Goal: Task Accomplishment & Management: Complete application form

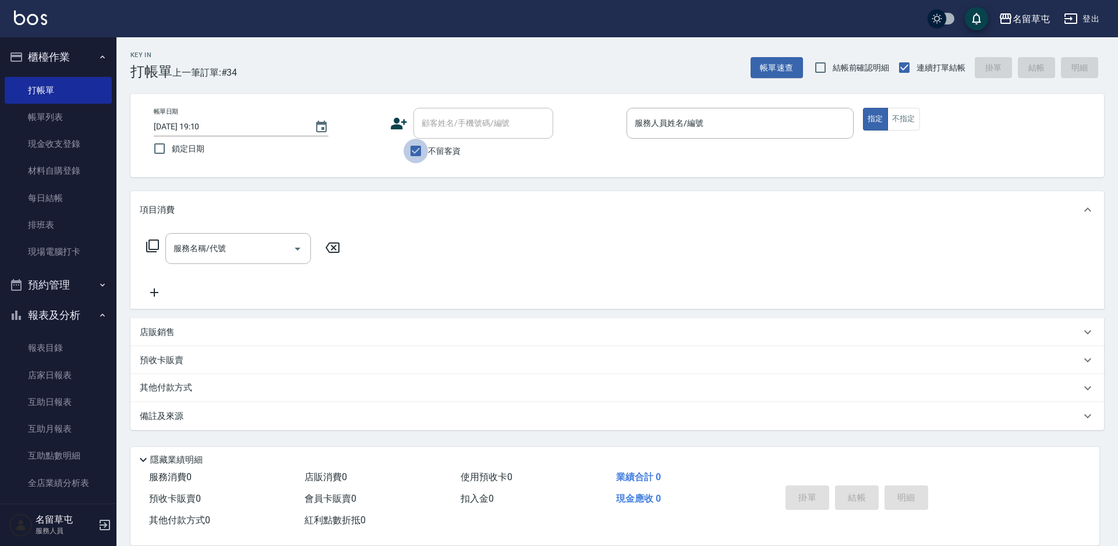
click at [413, 151] on input "不留客資" at bounding box center [416, 151] width 24 height 24
checkbox input "false"
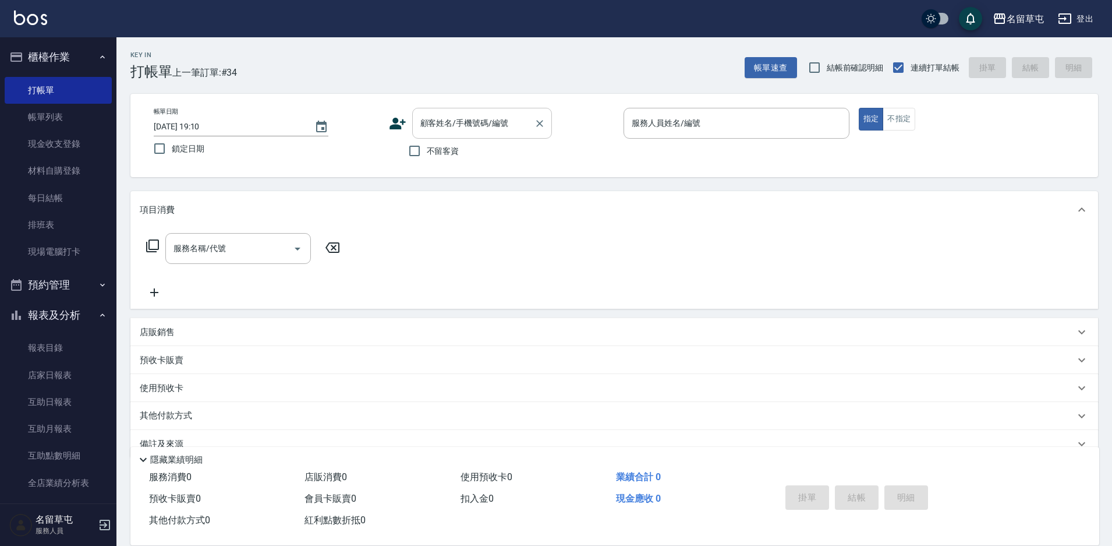
click at [431, 121] on input "顧客姓名/手機號碼/編號" at bounding box center [474, 123] width 112 height 20
paste input "0922860930"
type input "[PERSON_NAME]/0922860930/null"
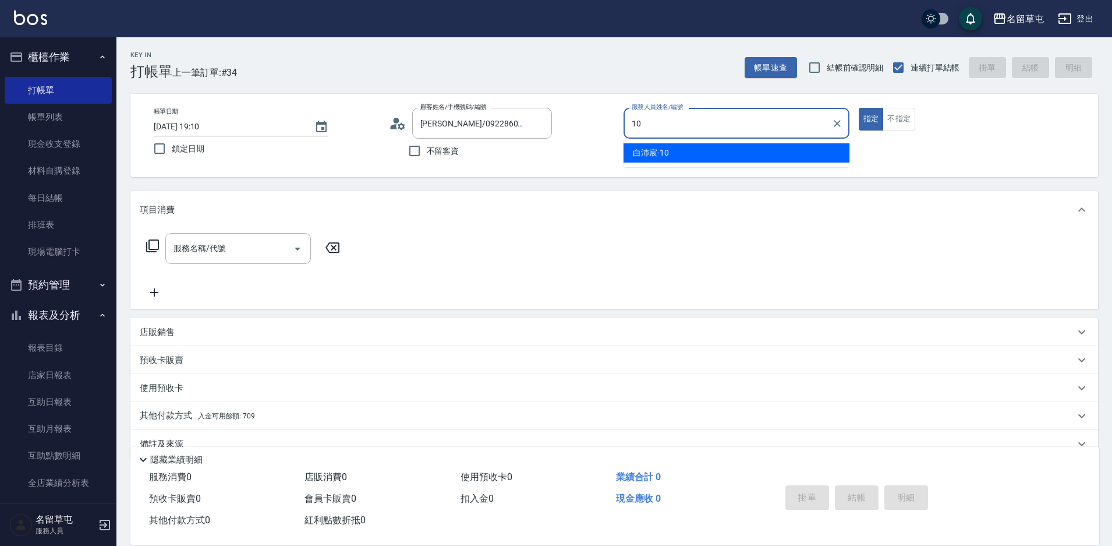
type input "[PERSON_NAME]-10"
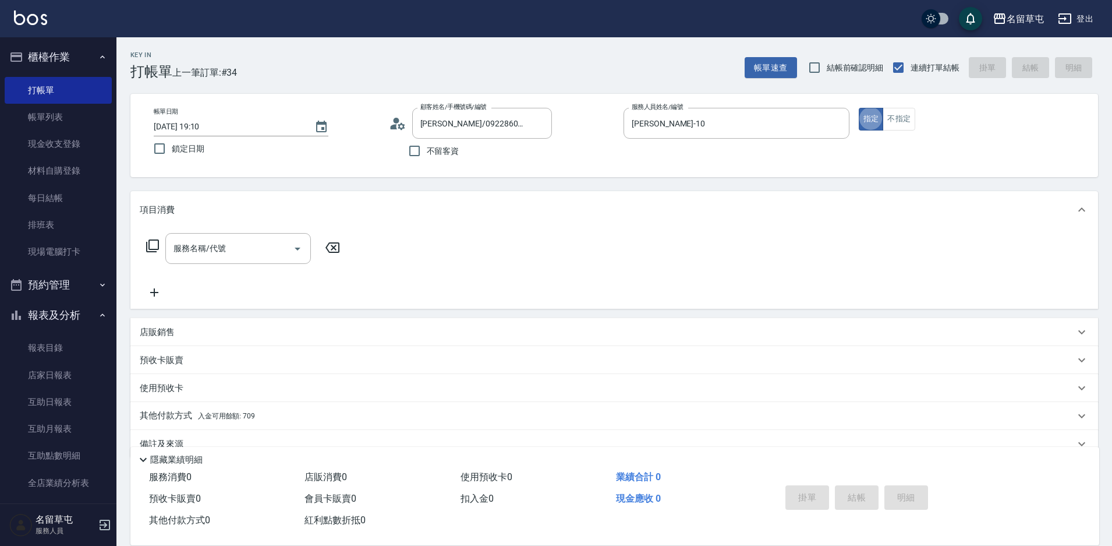
type button "true"
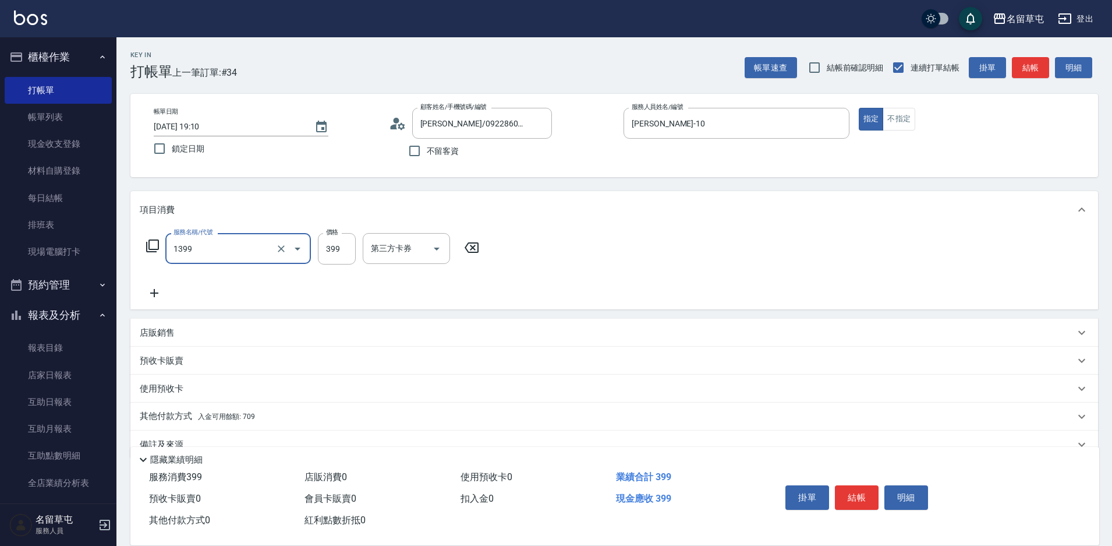
type input "海鹽洗髮399(1399)"
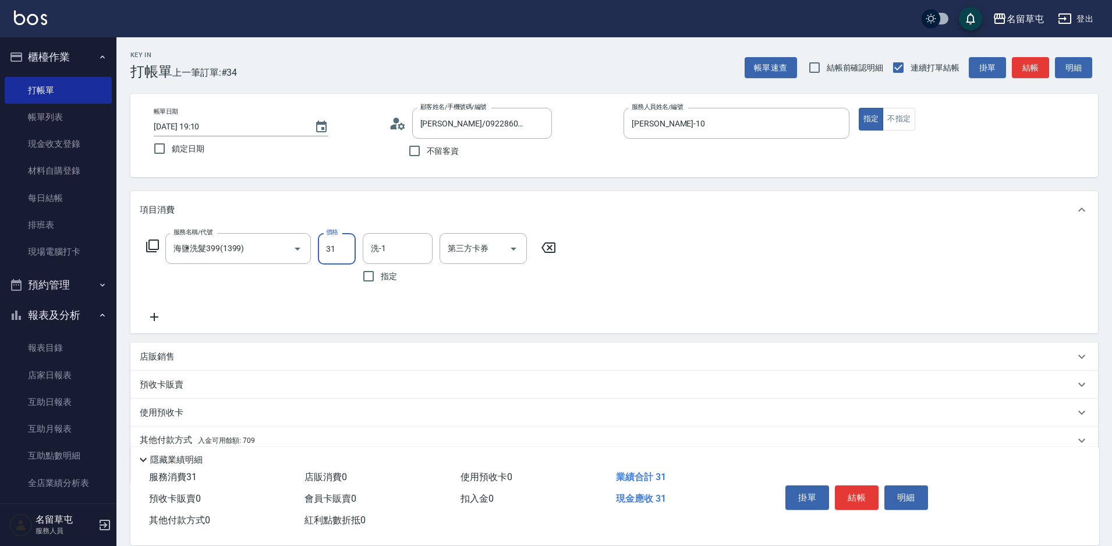
type input "31"
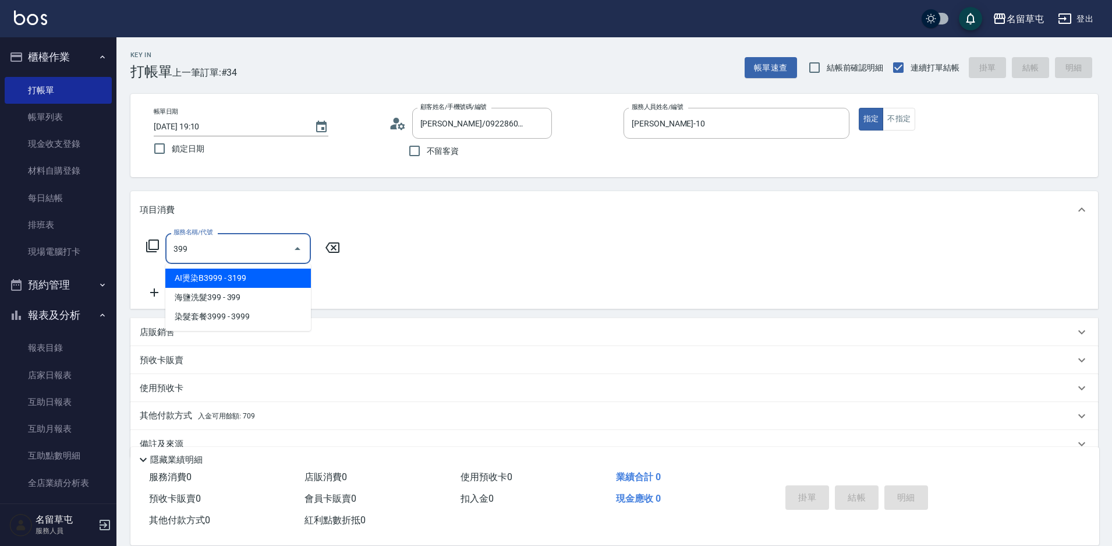
type input "AI燙染B3999(012)"
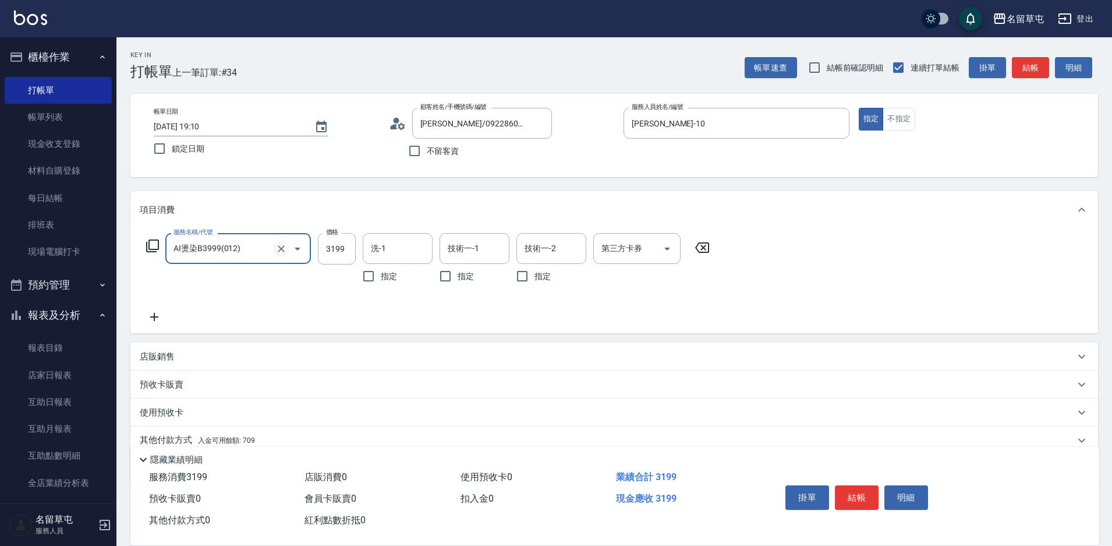
click at [285, 249] on icon "Clear" at bounding box center [281, 249] width 12 height 12
click at [256, 249] on input "服務名稱/代號" at bounding box center [222, 248] width 102 height 20
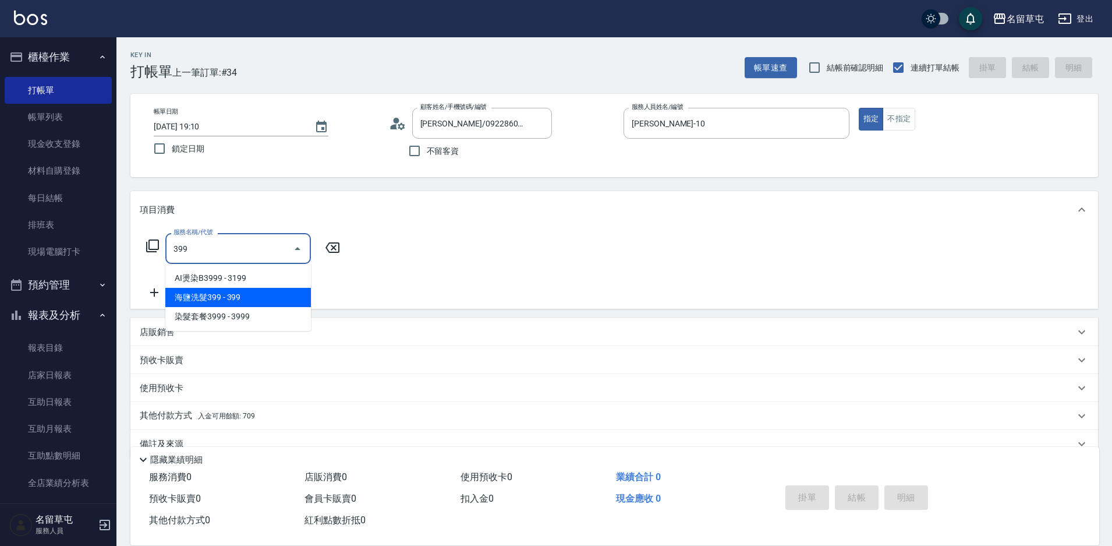
type input "海鹽洗髮399(1399)"
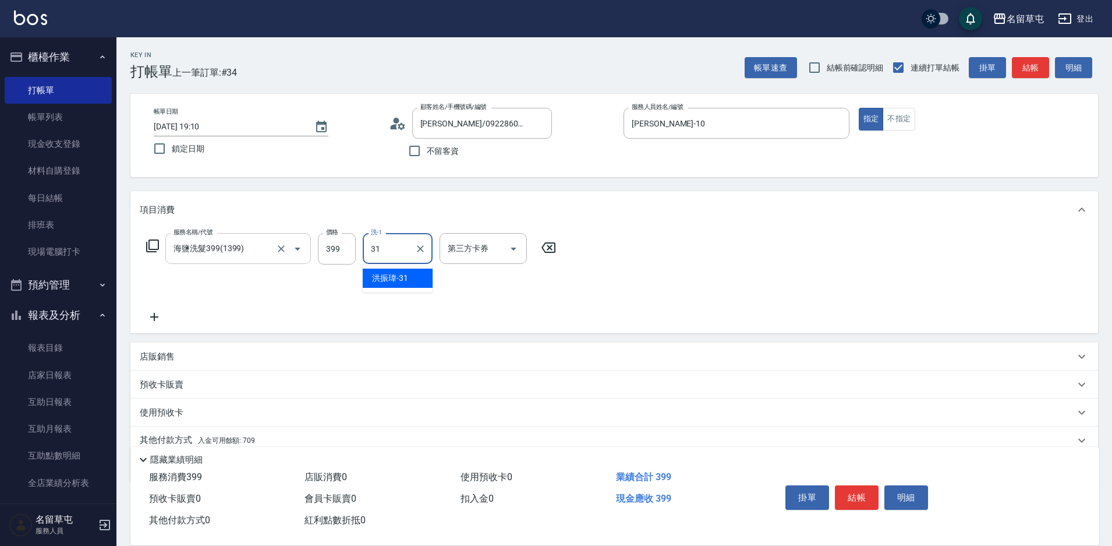
type input "[PERSON_NAME]-31"
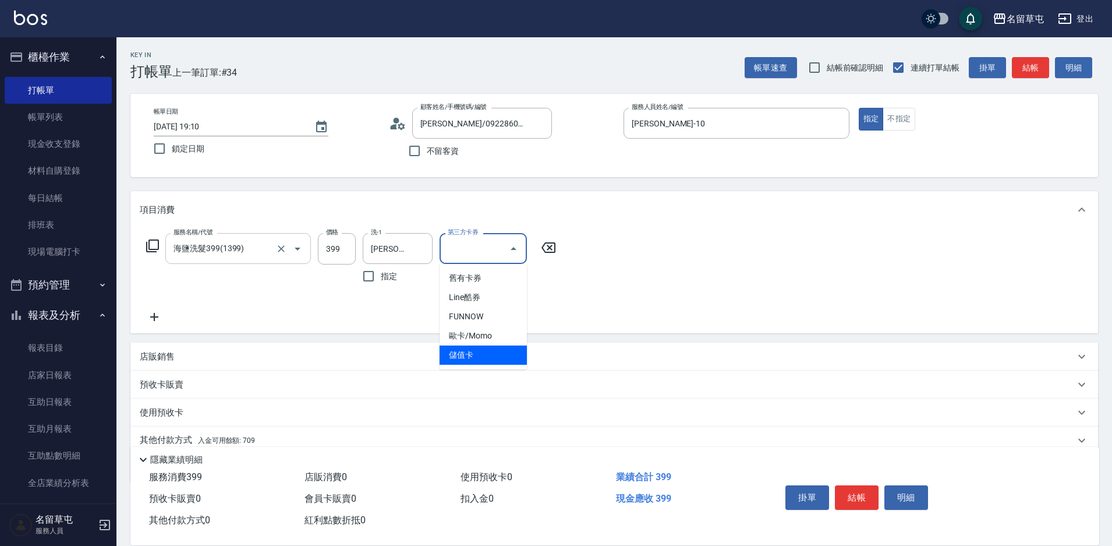
type input "儲值卡"
click at [717, 302] on div "服務名稱/代號 海鹽洗髮399(1399) 服務名稱/代號 價格 399 價格 洗-1 [PERSON_NAME]-31 洗-1 指定 第三方卡券 儲值卡 第…" at bounding box center [614, 280] width 968 height 105
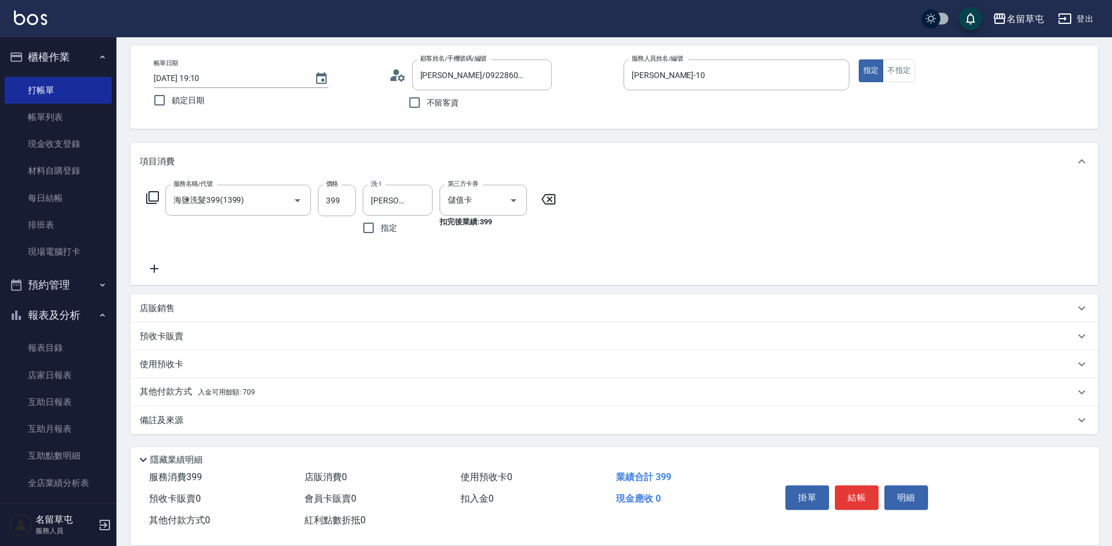
click at [185, 391] on p "其他付款方式 入金可用餘額: 709" at bounding box center [197, 392] width 115 height 13
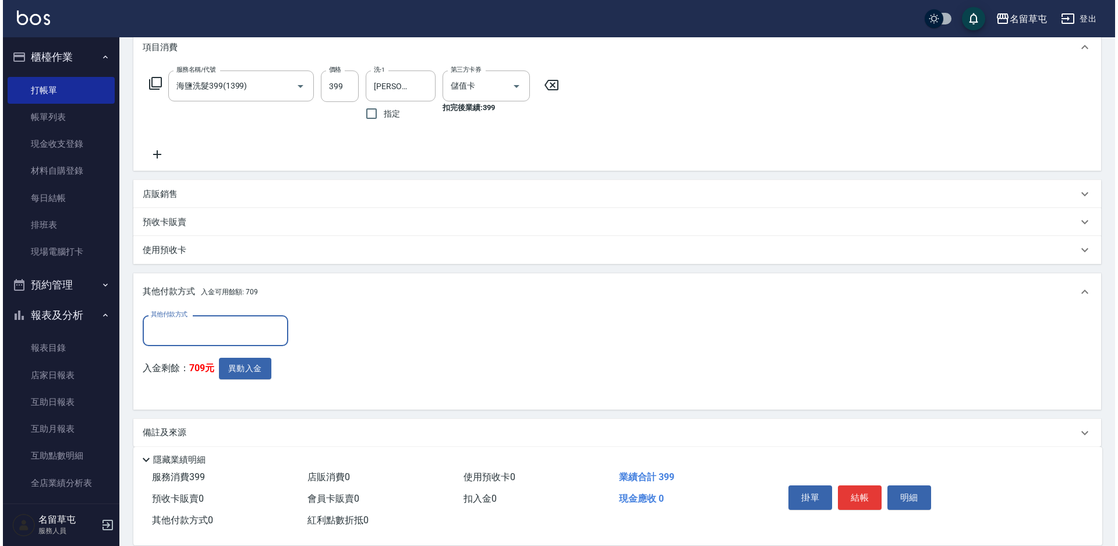
scroll to position [165, 0]
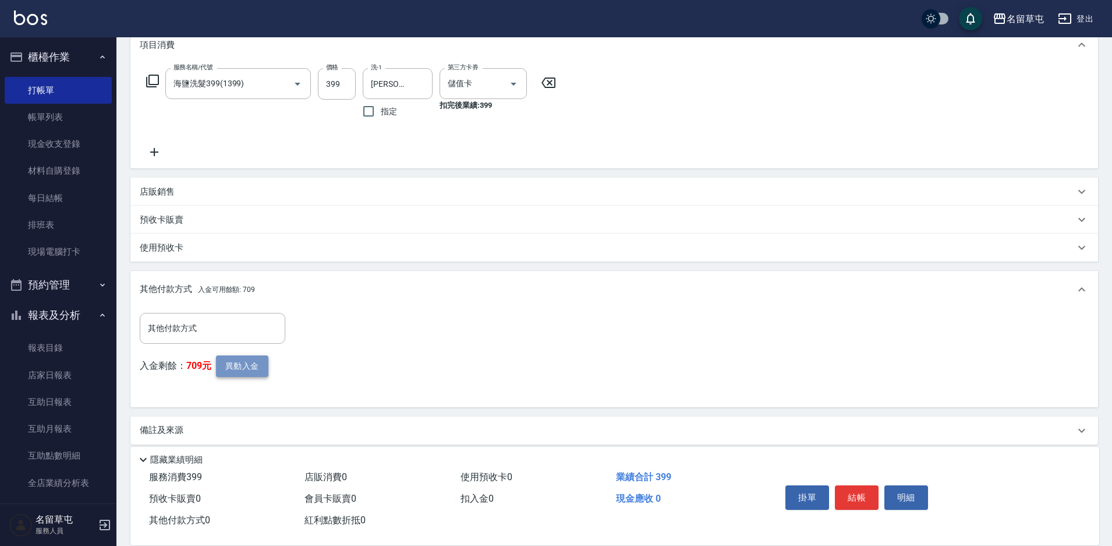
click at [243, 363] on button "異動入金" at bounding box center [242, 366] width 52 height 22
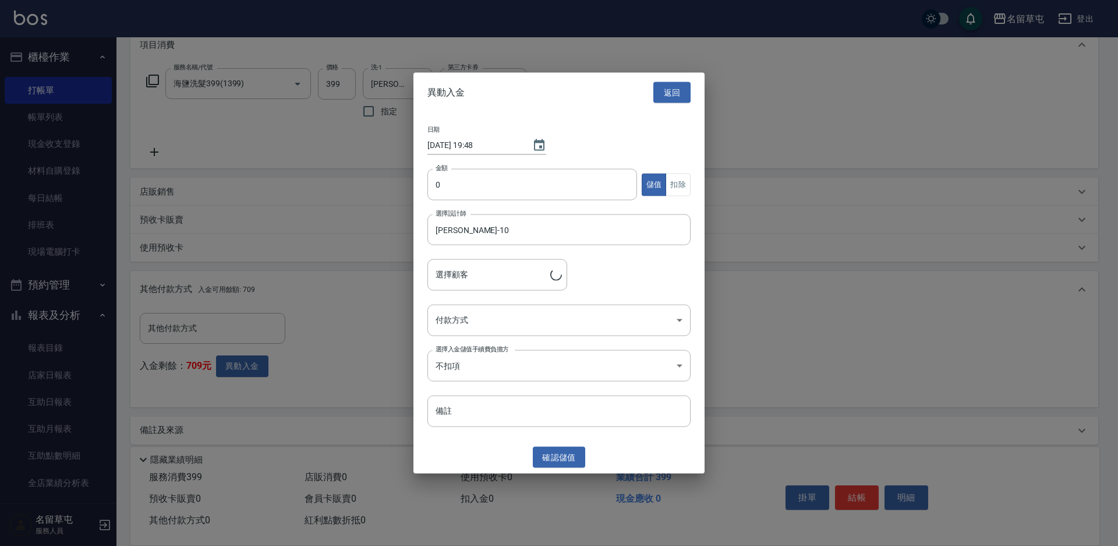
type input "[PERSON_NAME]/0922860930"
click at [483, 190] on input "0" at bounding box center [532, 184] width 210 height 31
type input "399"
click at [685, 183] on button "扣除" at bounding box center [678, 184] width 25 height 23
click at [551, 326] on body "名留草屯 登出 櫃檯作業 打帳單 帳單列表 現金收支登錄 材料自購登錄 每日結帳 排班表 現場電腦打卡 預約管理 預約管理 單日預約紀錄 單週預約紀錄 報表及…" at bounding box center [559, 195] width 1118 height 721
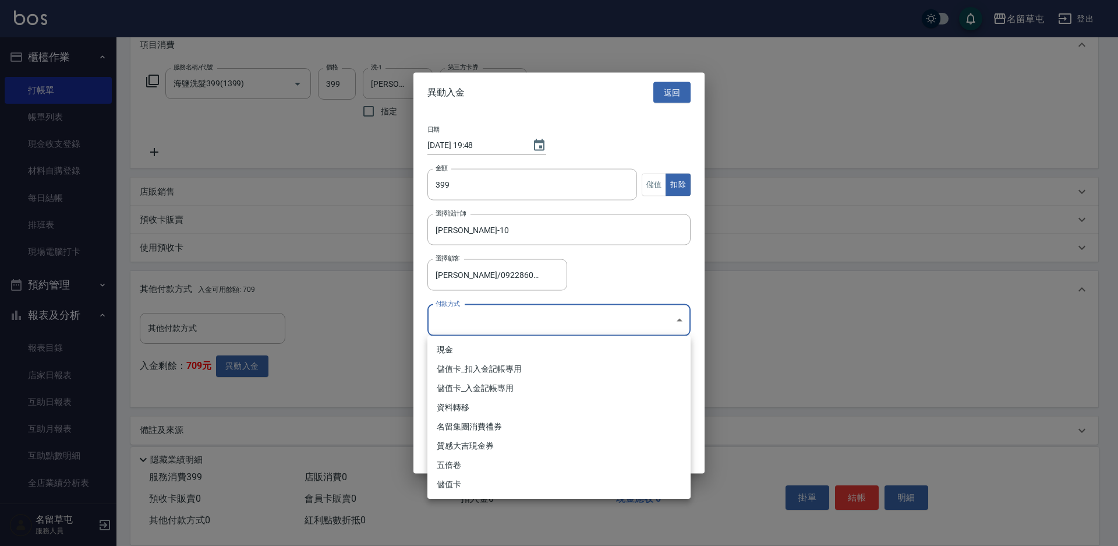
click at [485, 379] on li "儲值卡_入金記帳專用" at bounding box center [558, 388] width 263 height 19
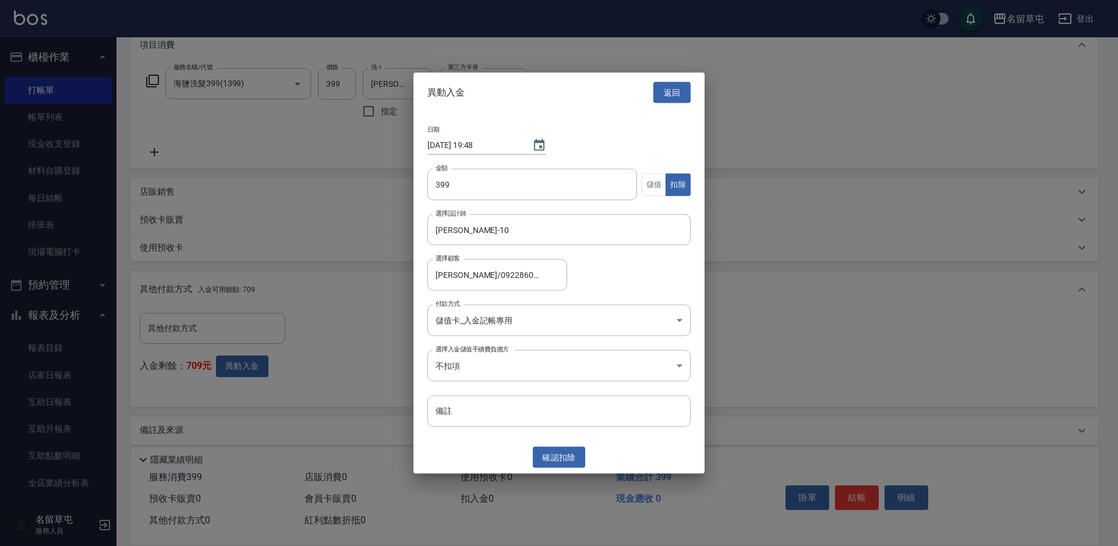
click at [519, 336] on div "日期 [DATE] 19:48 金額 399 金額 儲值 扣除 選擇設計師 [PERSON_NAME]-10 選擇設計師 選擇顧客 [PERSON_NAME]…" at bounding box center [558, 276] width 291 height 328
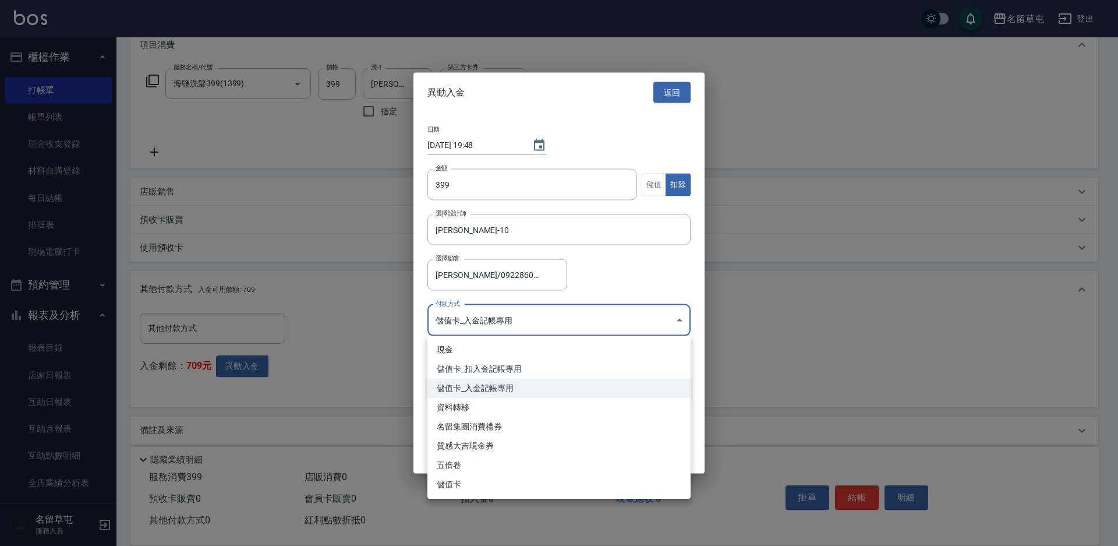
click at [533, 314] on body "名留草屯 登出 櫃檯作業 打帳單 帳單列表 現金收支登錄 材料自購登錄 每日結帳 排班表 現場電腦打卡 預約管理 預約管理 單日預約紀錄 單週預約紀錄 報表及…" at bounding box center [559, 195] width 1118 height 721
click at [481, 371] on li "儲值卡_扣入金記帳專用" at bounding box center [558, 368] width 263 height 19
type input "儲值卡_扣入金記帳專用"
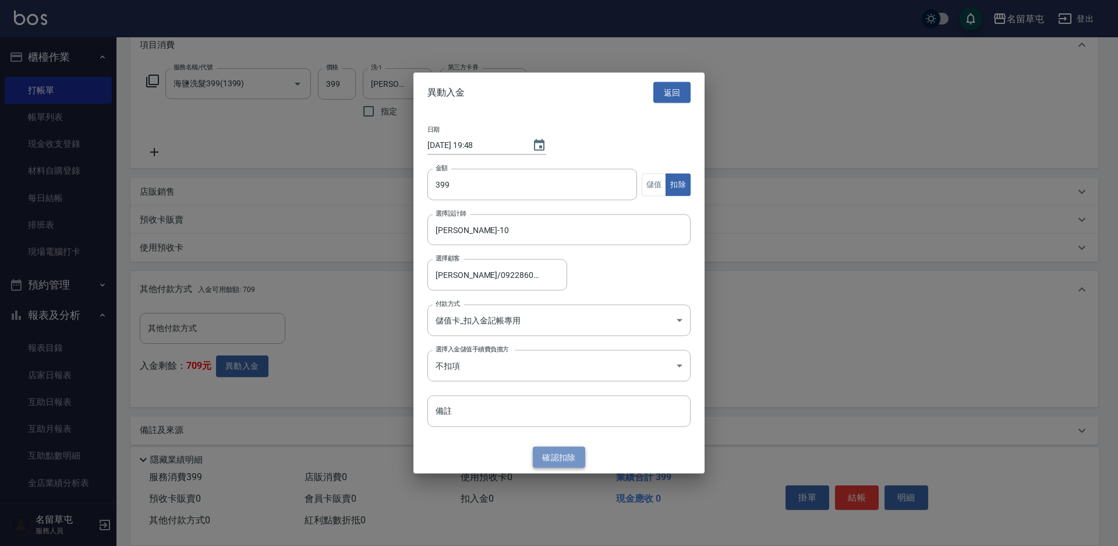
click at [564, 457] on button "確認 扣除" at bounding box center [559, 457] width 52 height 22
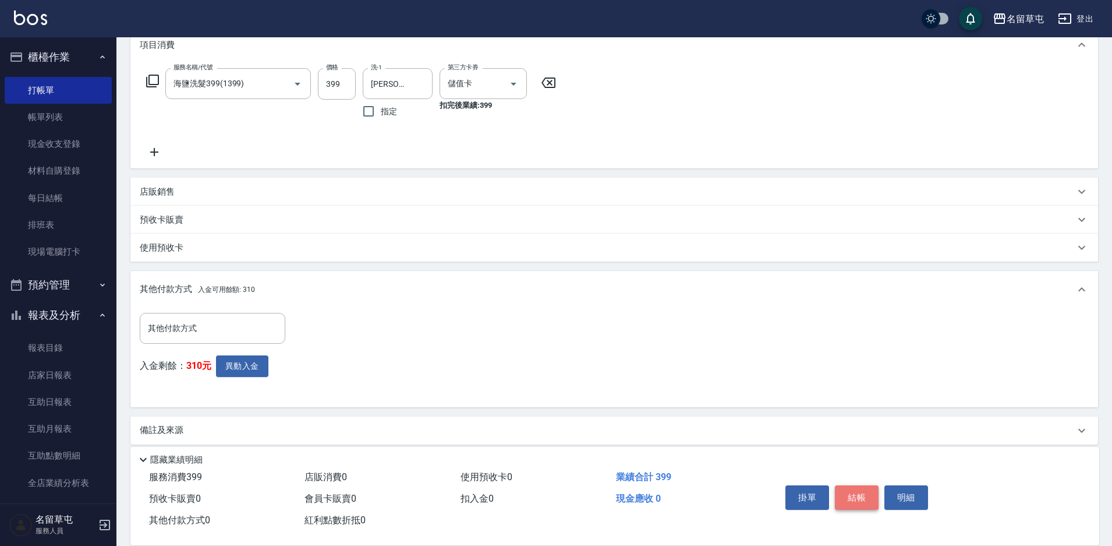
click at [853, 494] on button "結帳" at bounding box center [857, 497] width 44 height 24
type input "[DATE] 19:48"
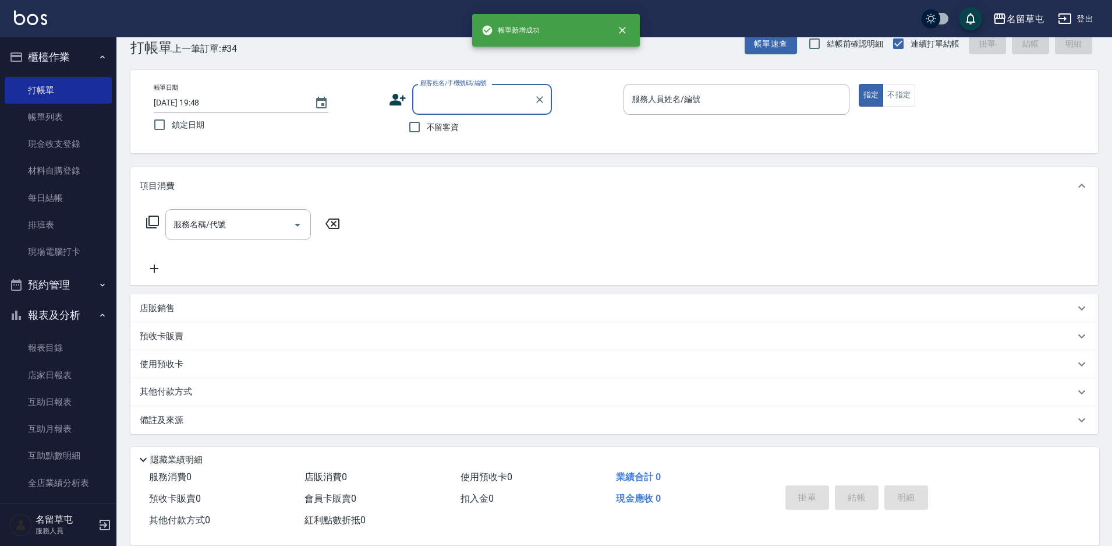
scroll to position [0, 0]
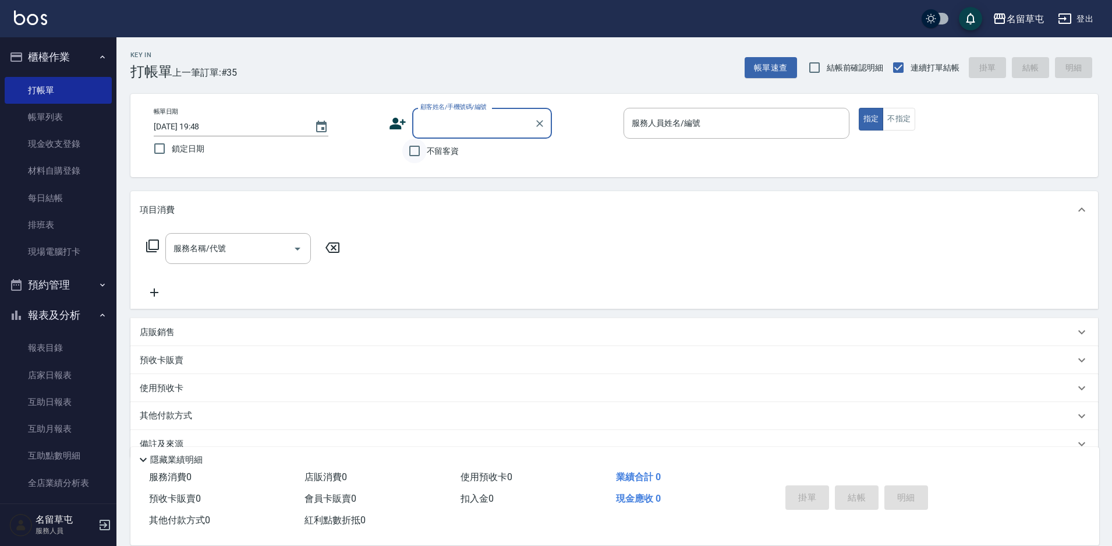
click at [416, 153] on input "不留客資" at bounding box center [414, 151] width 24 height 24
checkbox input "true"
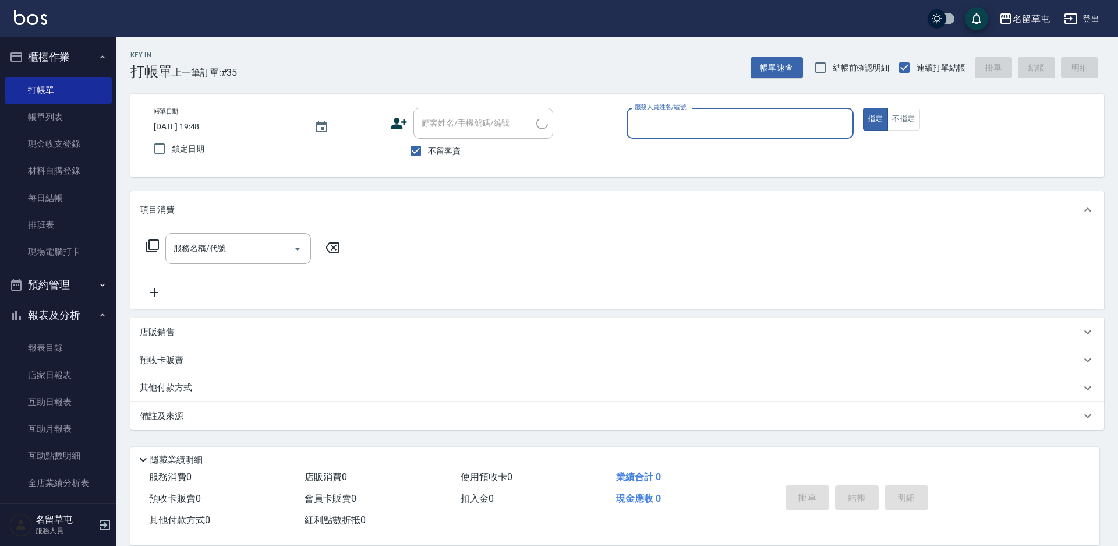
type input "[PERSON_NAME]/0921301144/"
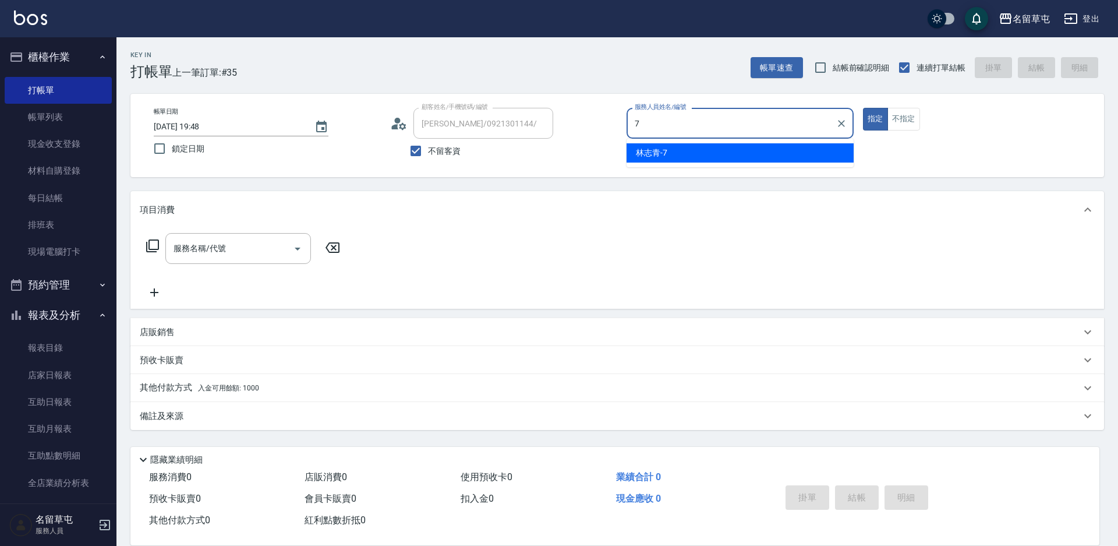
type input "林志青-7"
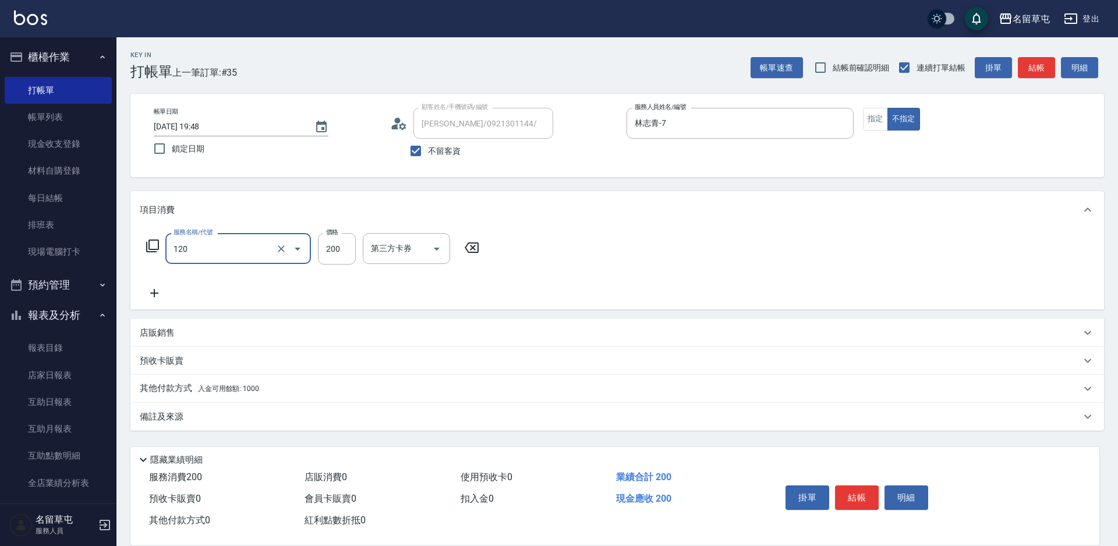
type input "New洗200(120)"
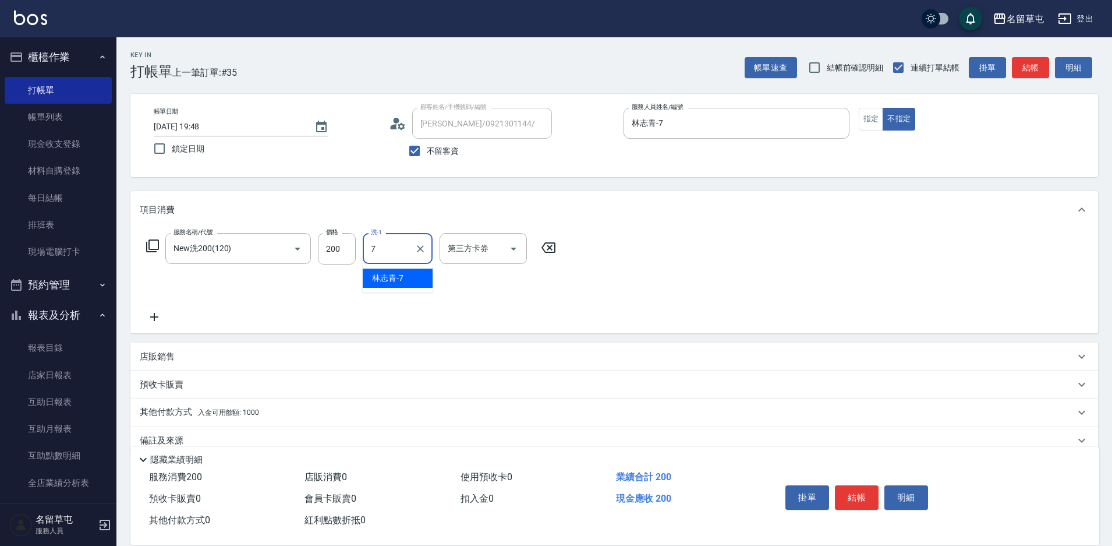
type input "林志青-7"
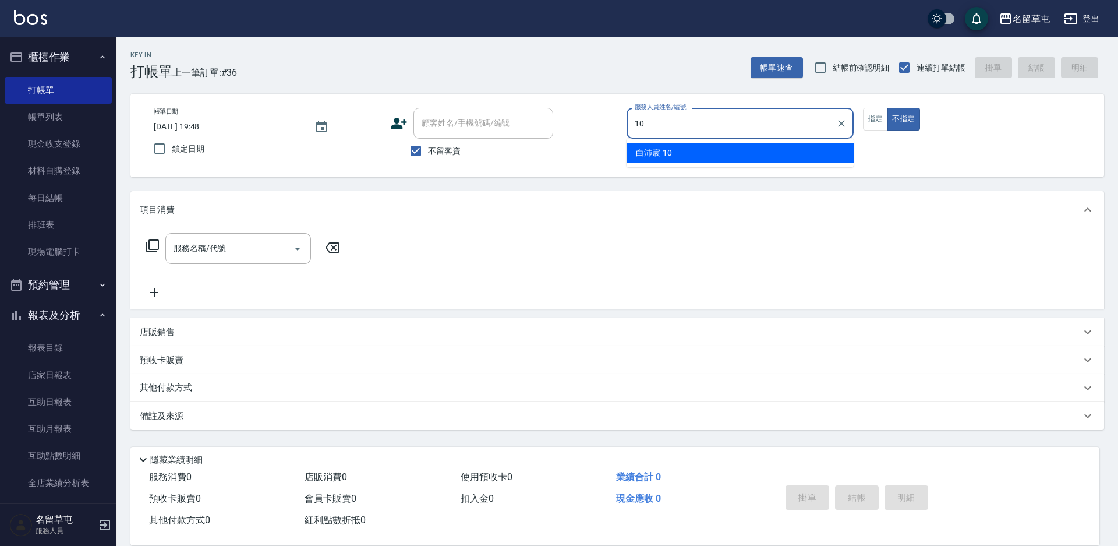
type input "[PERSON_NAME]-10"
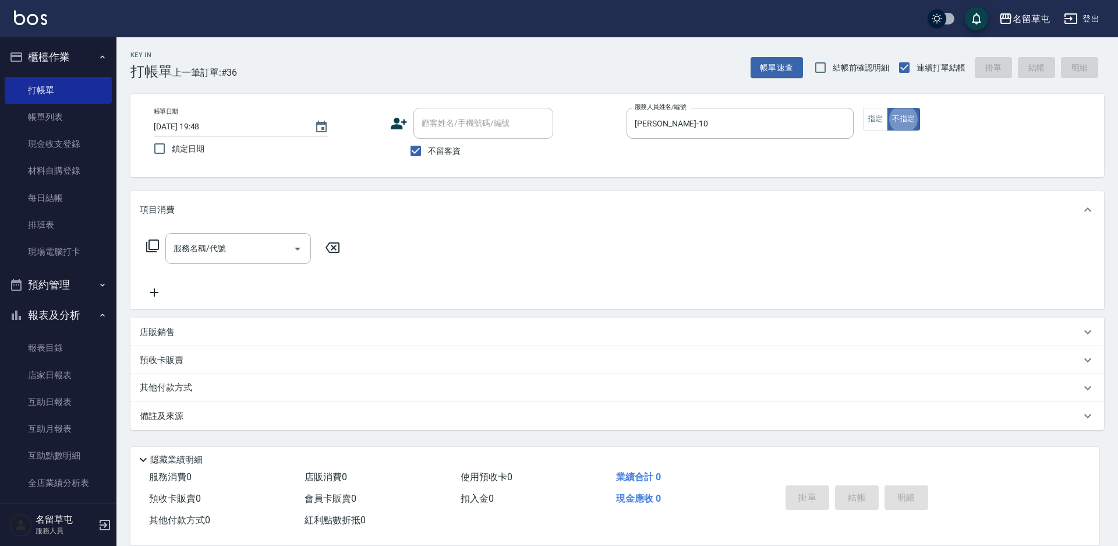
type button "false"
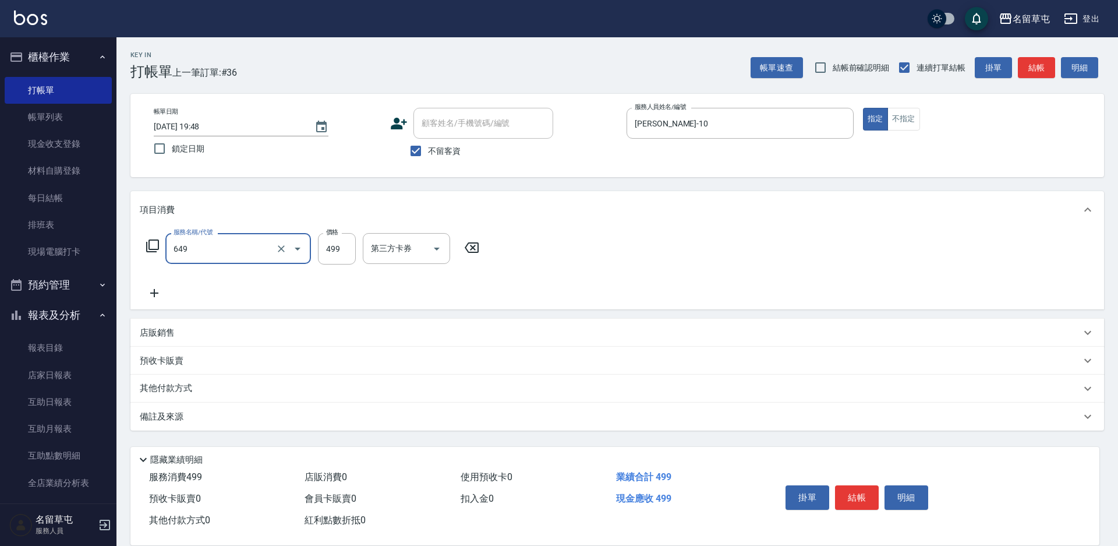
type input "角質499(649)"
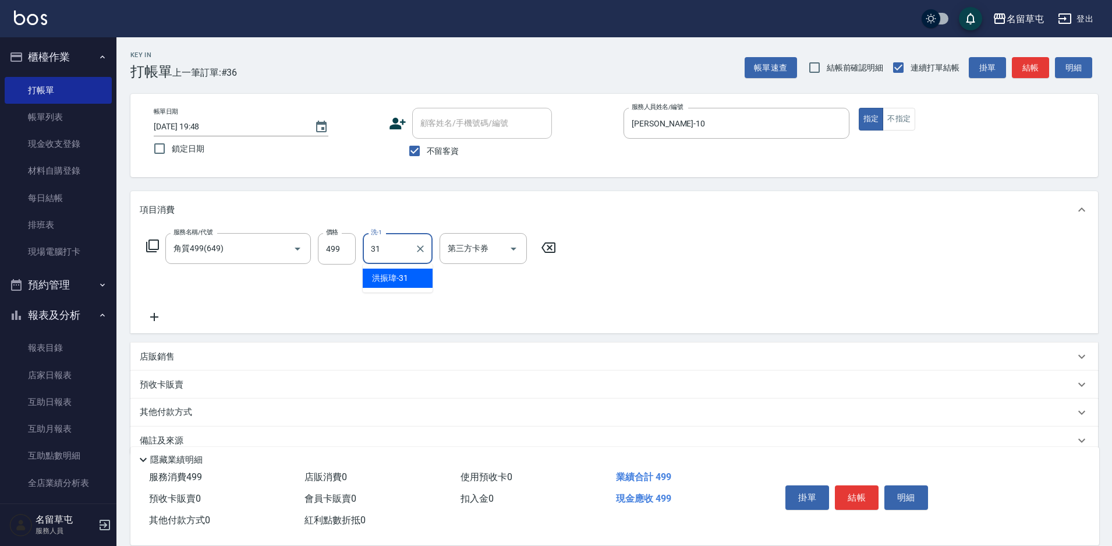
type input "[PERSON_NAME]-31"
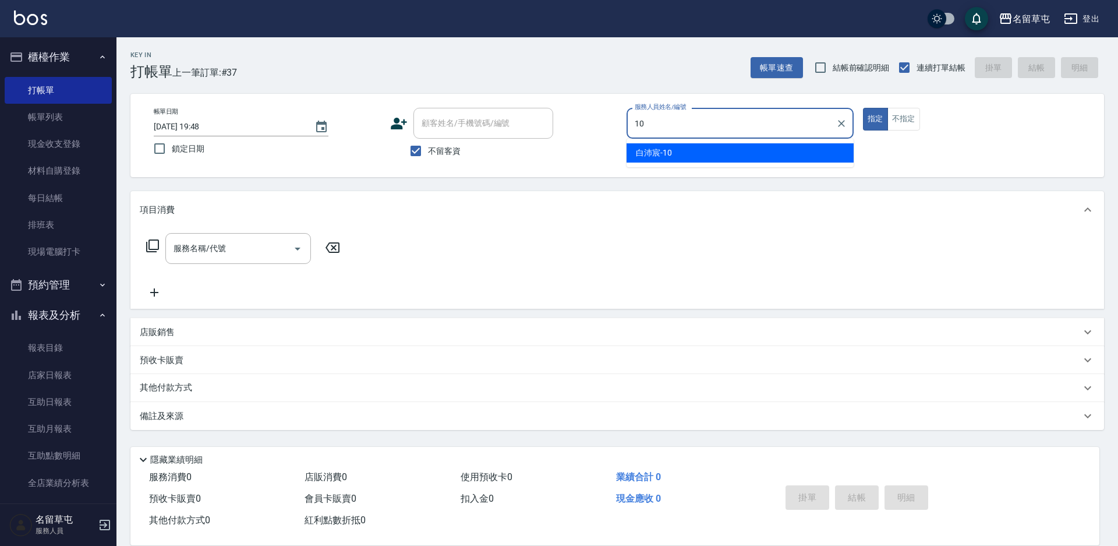
type input "[PERSON_NAME]-10"
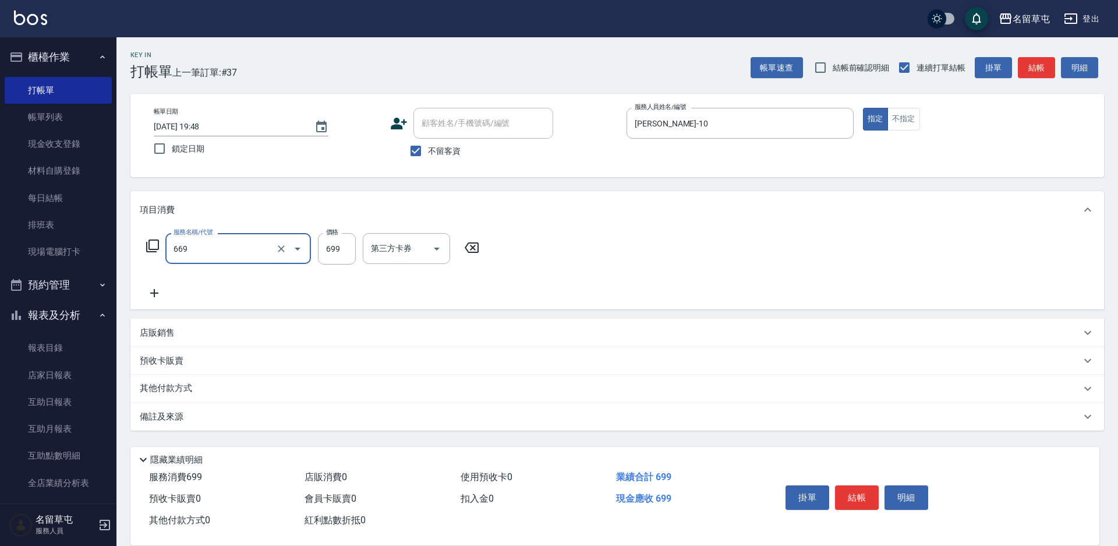
type input "精油699(669)"
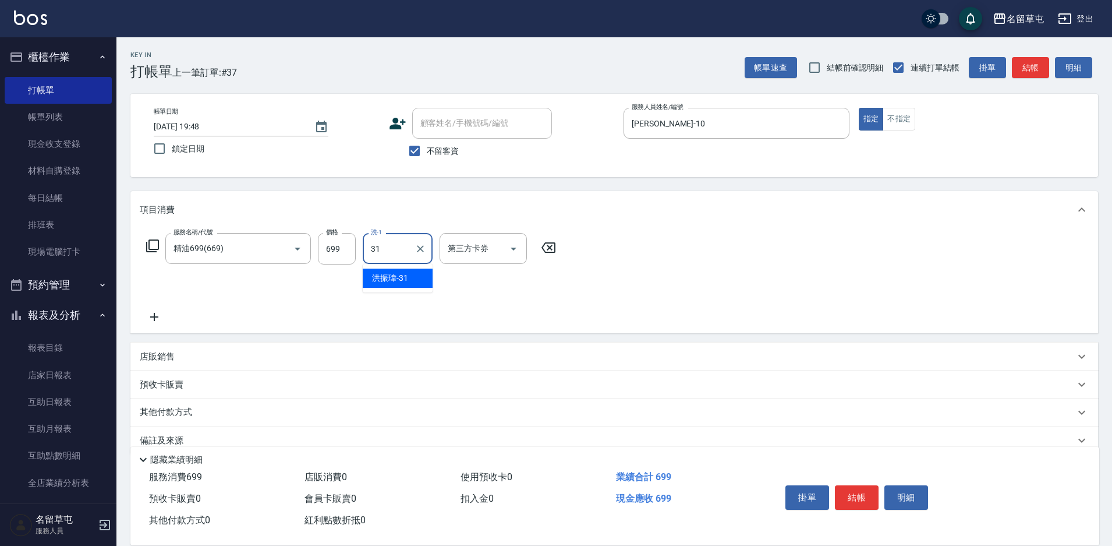
type input "[PERSON_NAME]-31"
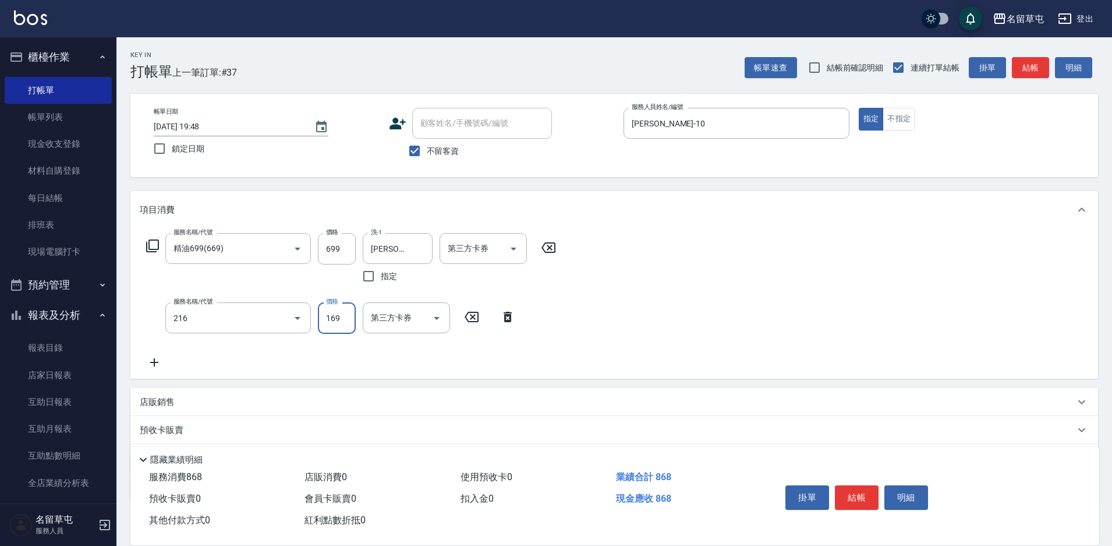
type input "剪髮169(216)"
type input "200"
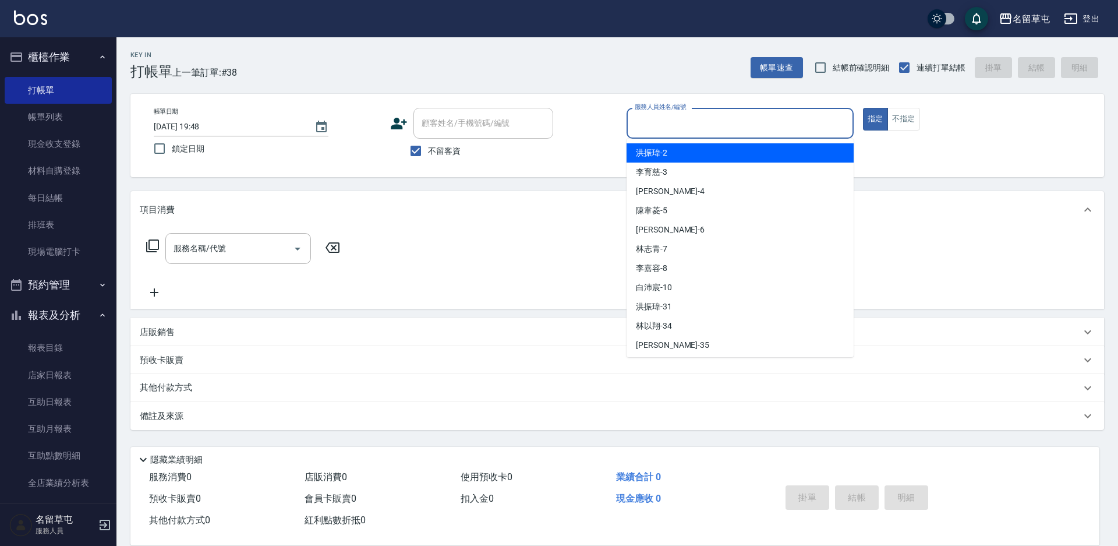
drag, startPoint x: 0, startPoint y: 12, endPoint x: 689, endPoint y: 130, distance: 699.0
click at [689, 130] on input "服務人員姓名/編號" at bounding box center [740, 123] width 217 height 20
click at [682, 112] on div "服務人員姓名/編號" at bounding box center [740, 123] width 227 height 31
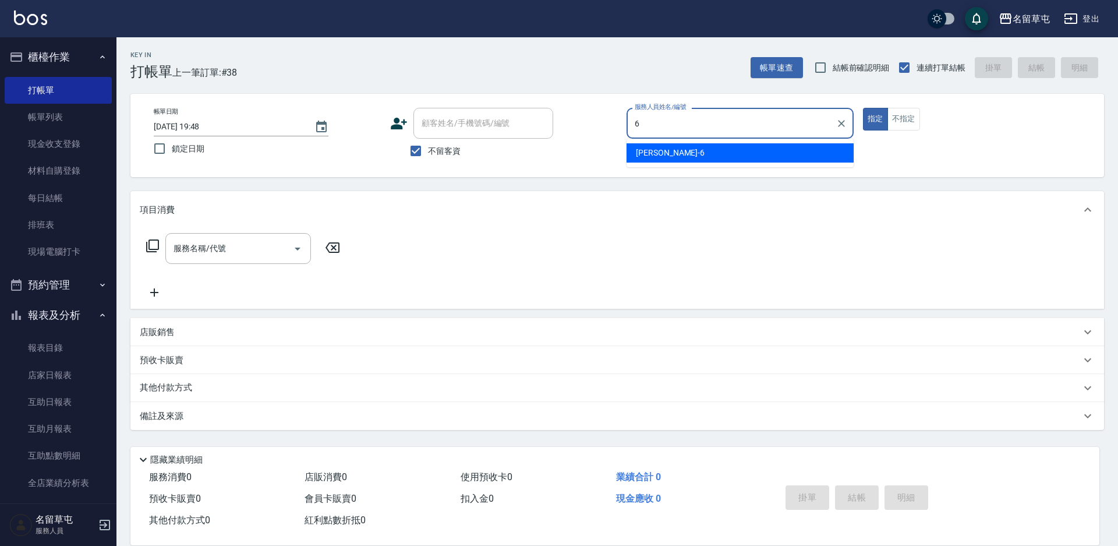
type input "[PERSON_NAME]-6"
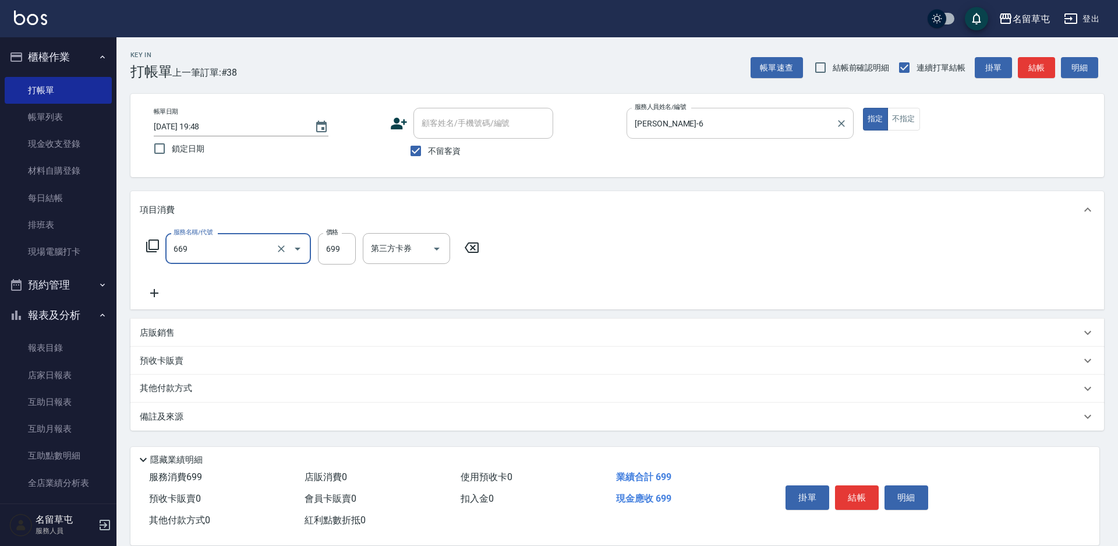
type input "精油699(669)"
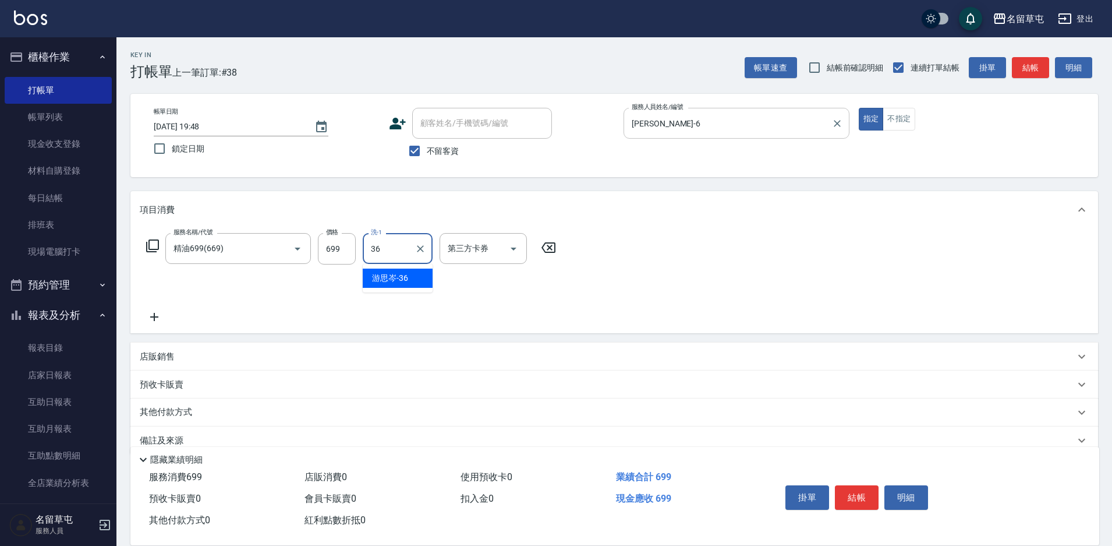
type input "游思岑-36"
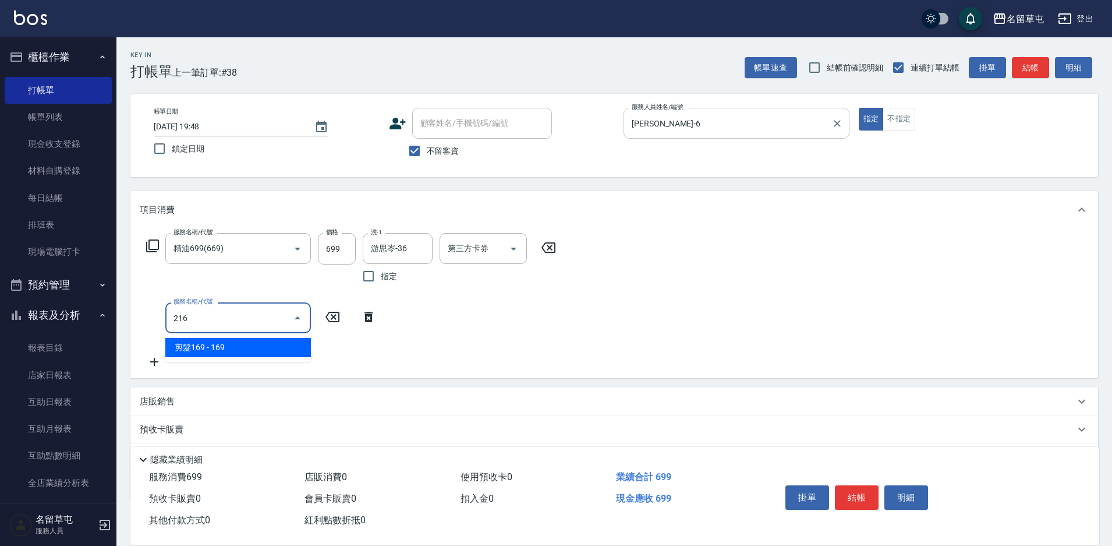
type input "剪髮169(216)"
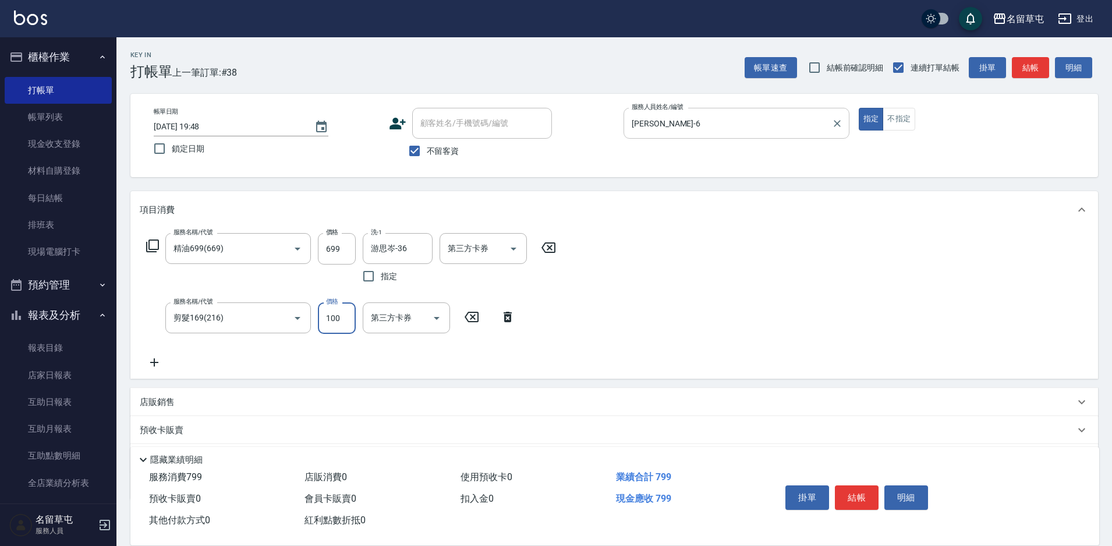
type input "100"
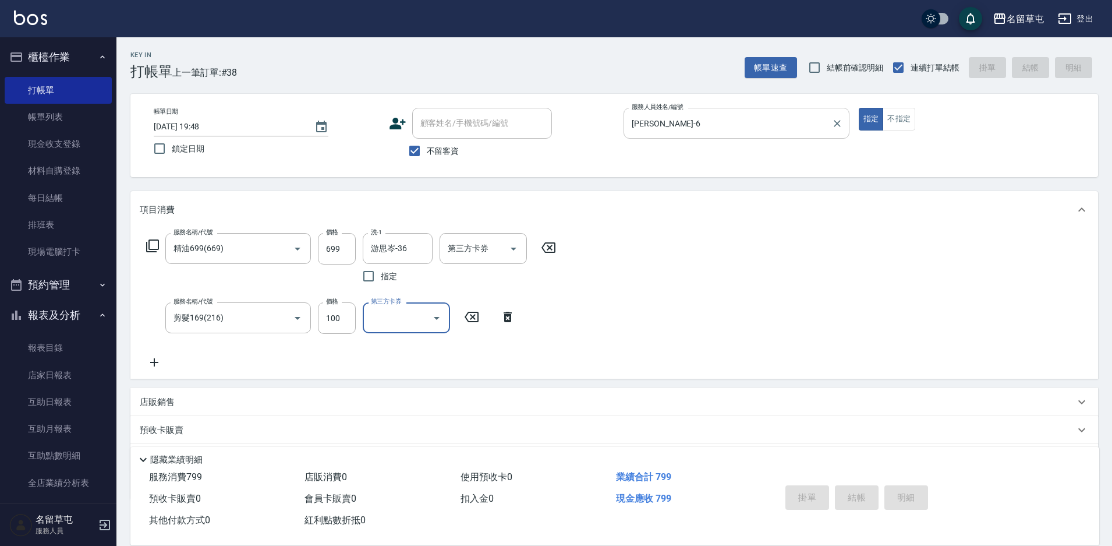
type input "[DATE] 19:49"
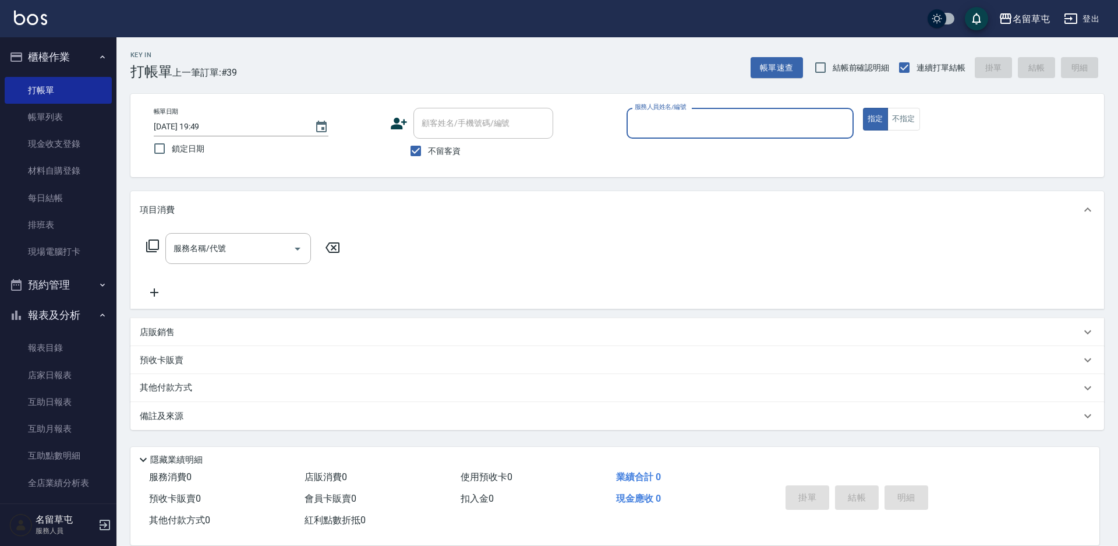
click at [433, 155] on span "不留客資" at bounding box center [444, 151] width 33 height 12
click at [428, 155] on input "不留客資" at bounding box center [416, 151] width 24 height 24
checkbox input "false"
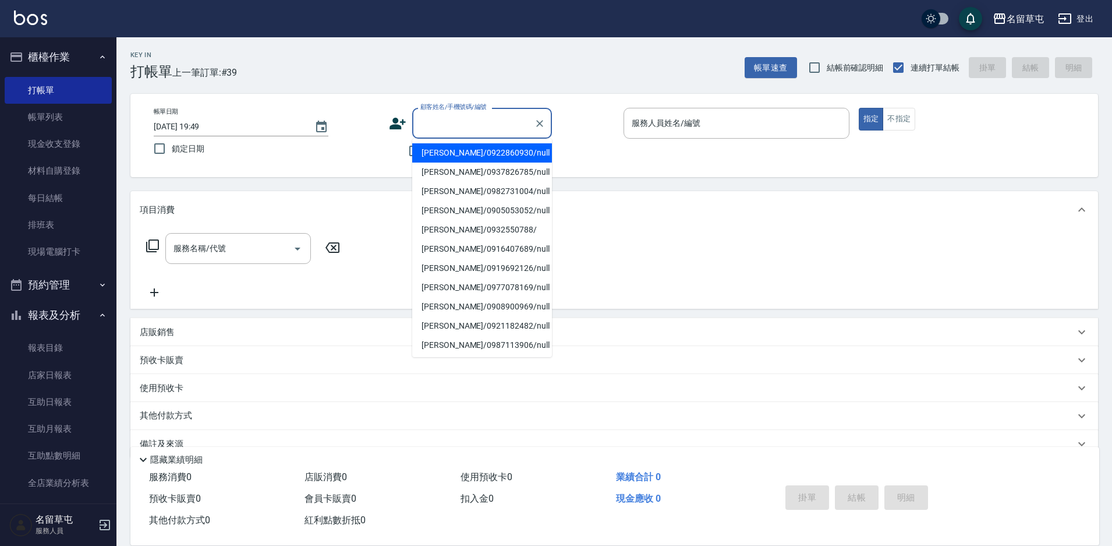
click at [457, 118] on input "顧客姓名/手機號碼/編號" at bounding box center [474, 123] width 112 height 20
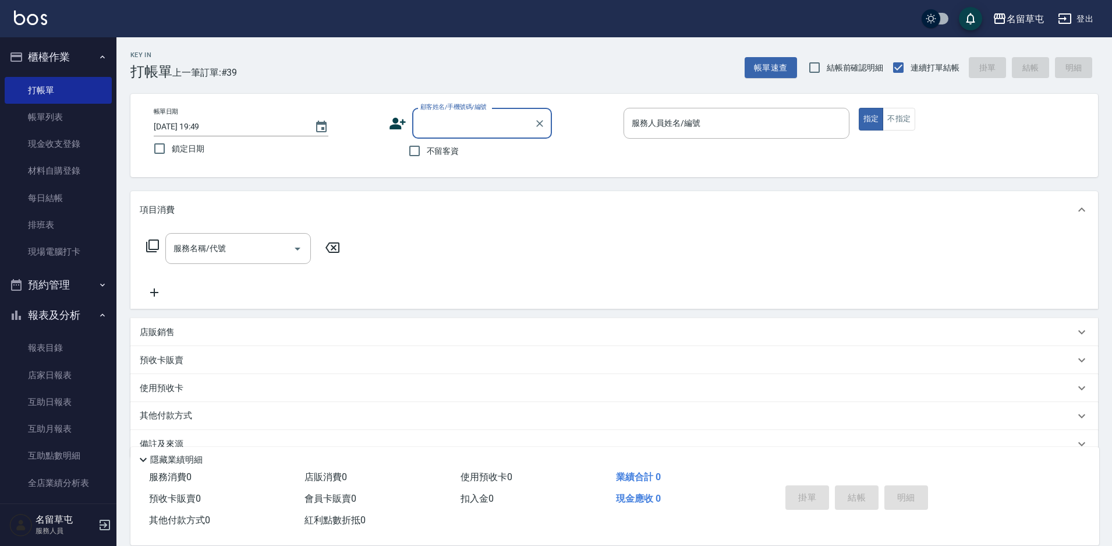
paste input "[PERSON_NAME]/0919692126/null"
type input "[PERSON_NAME]/0919692126/null"
click at [782, 235] on div "服務名稱/代號 服務名稱/代號" at bounding box center [614, 268] width 968 height 80
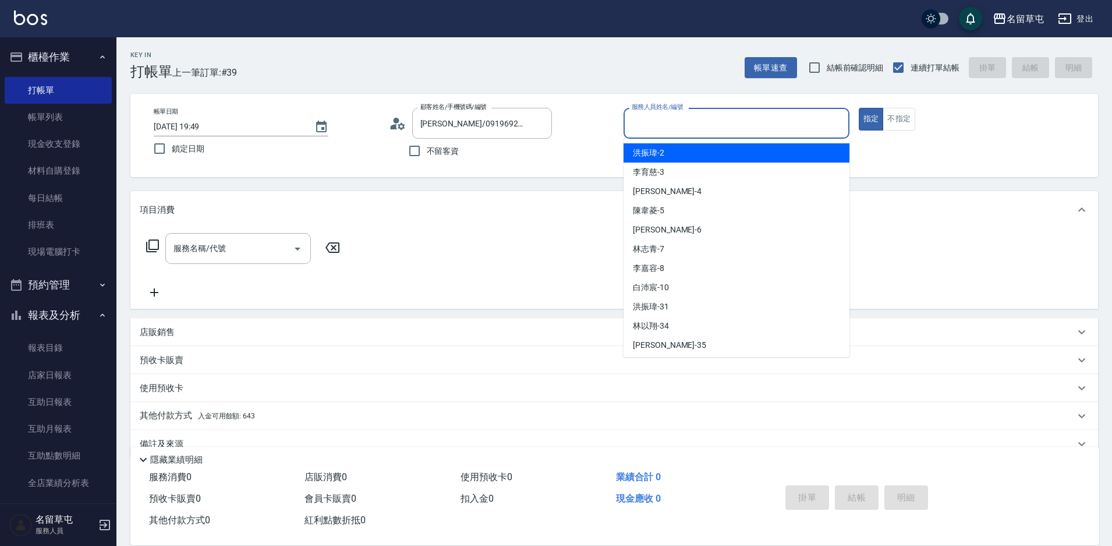
click at [675, 133] on input "服務人員姓名/編號" at bounding box center [736, 123] width 215 height 20
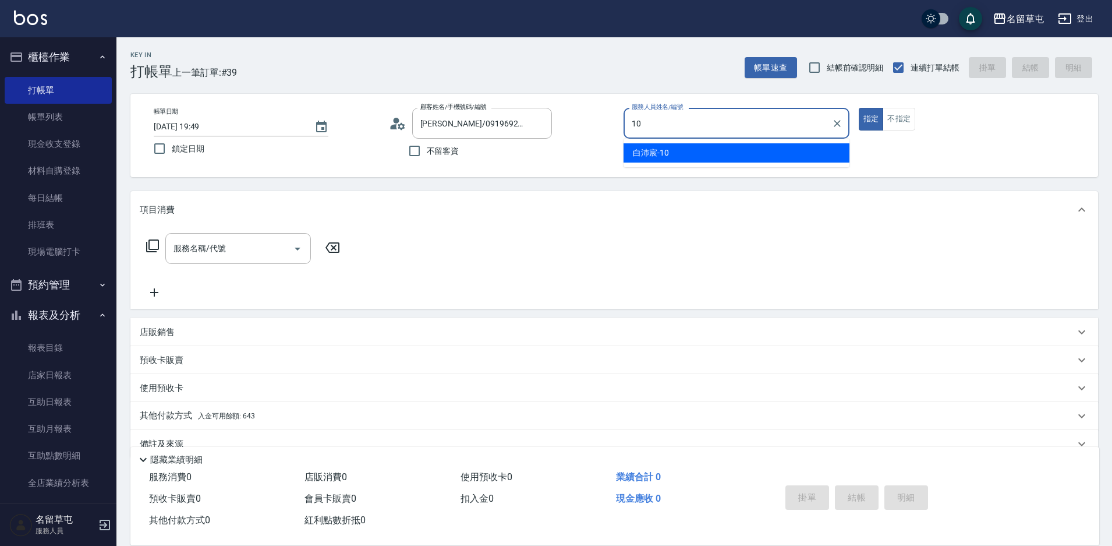
type input "[PERSON_NAME]-10"
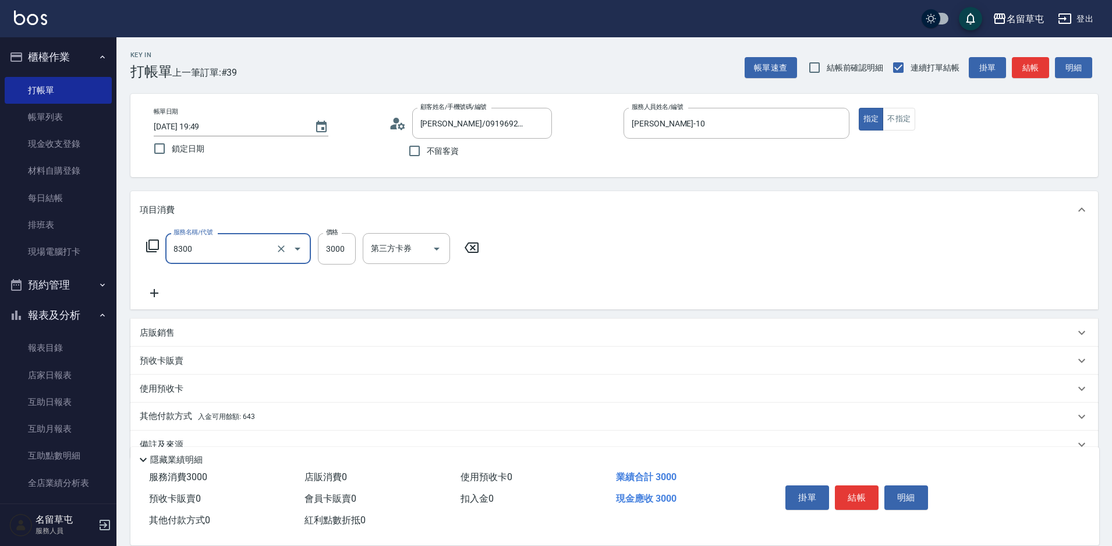
type input "儲3000(8300)"
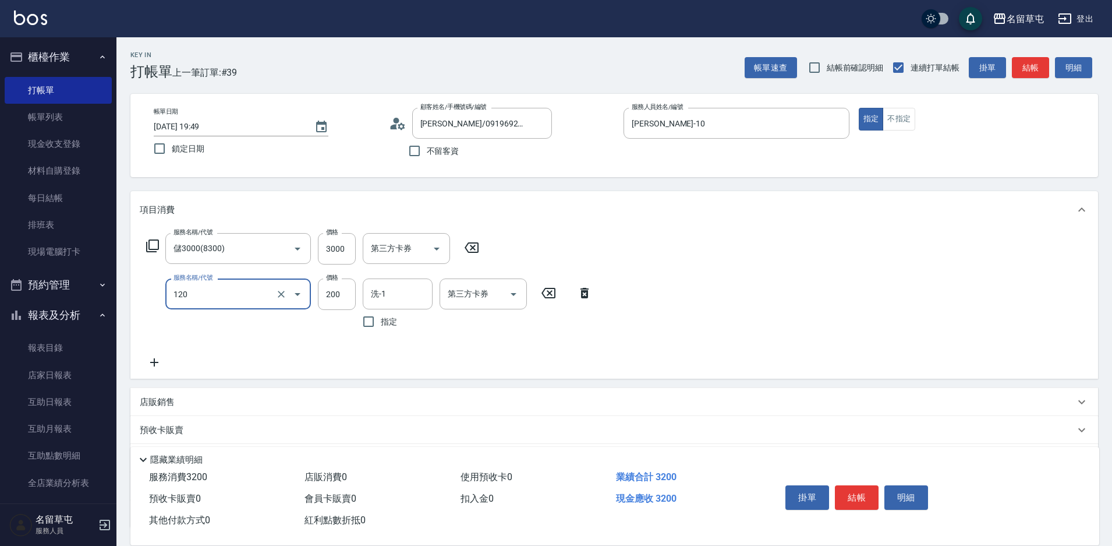
type input "New洗200(120)"
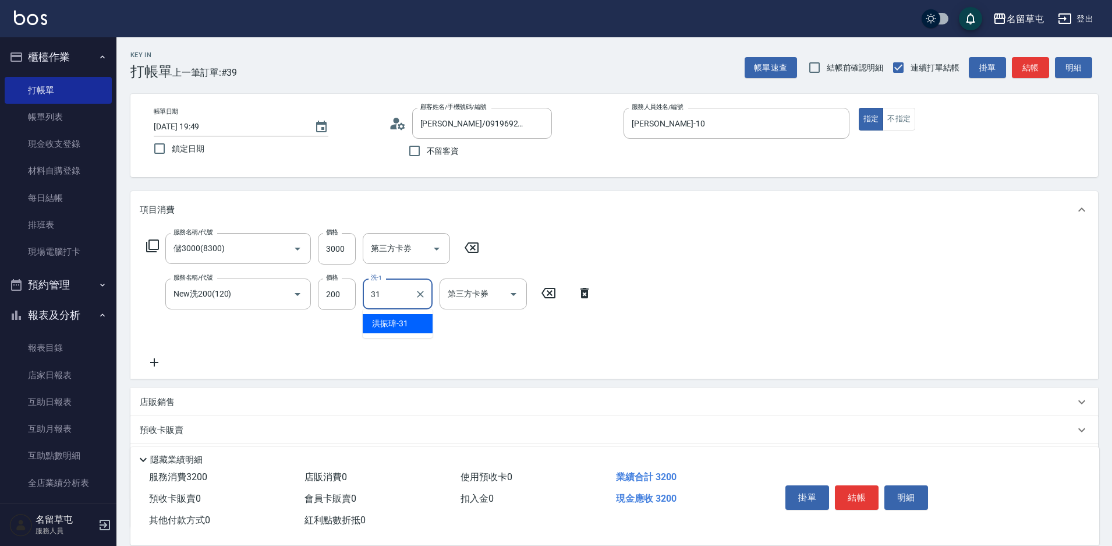
type input "[PERSON_NAME]-31"
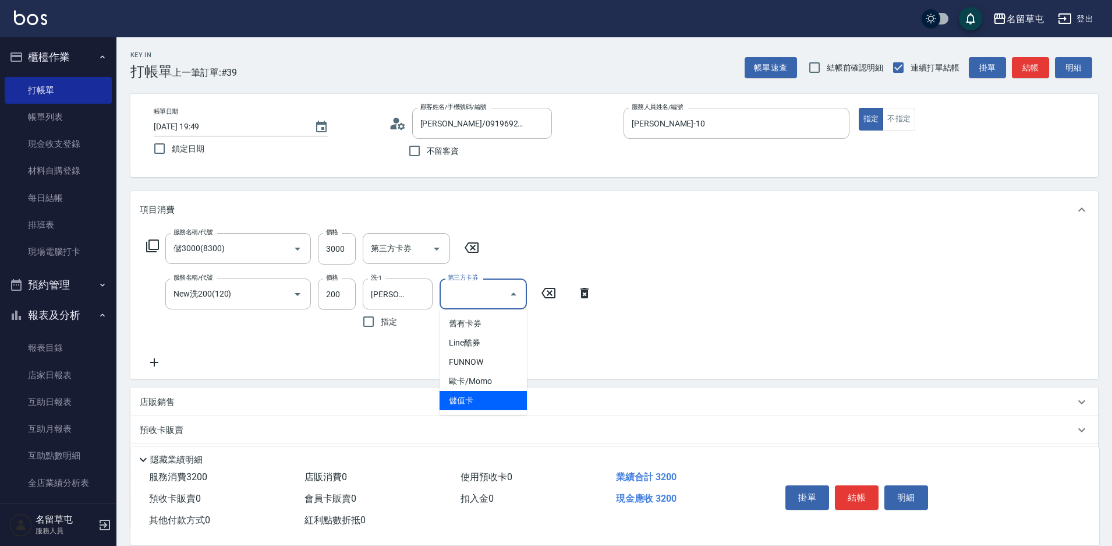
type input "儲值卡"
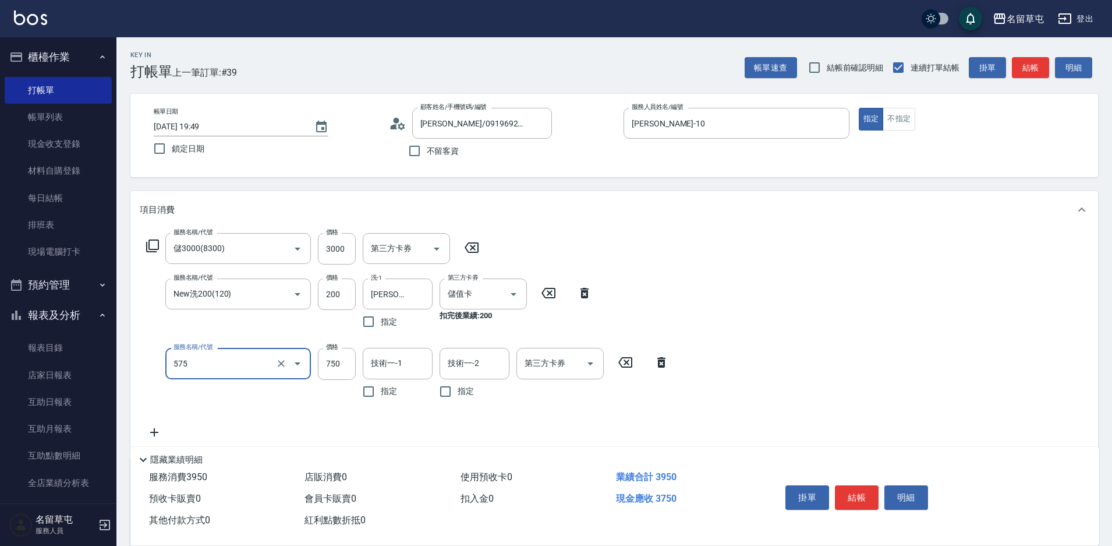
type input "750護髮(575)"
type input "675"
type input "[PERSON_NAME]-31"
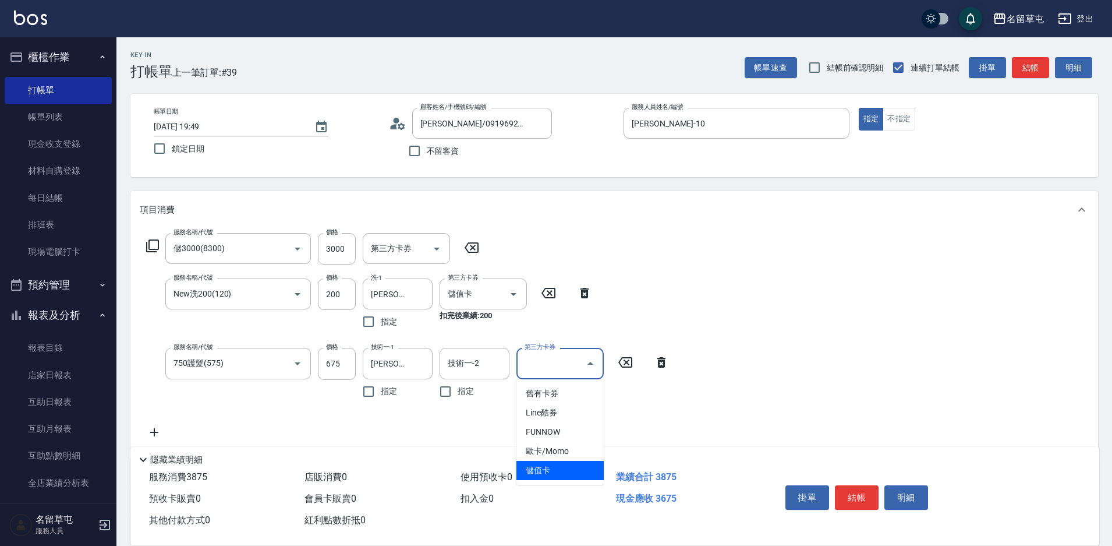
type input "儲值卡"
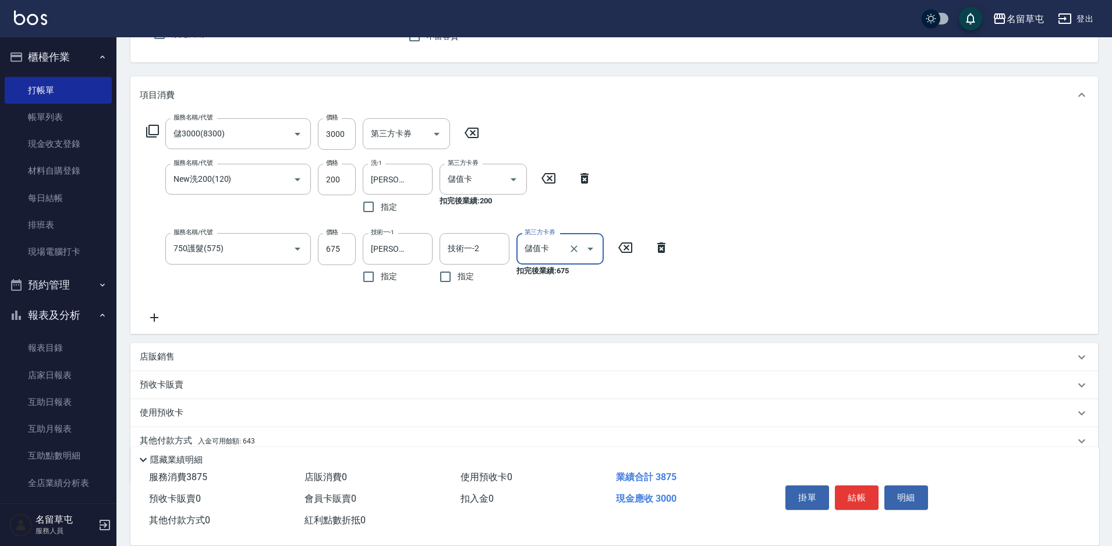
scroll to position [164, 0]
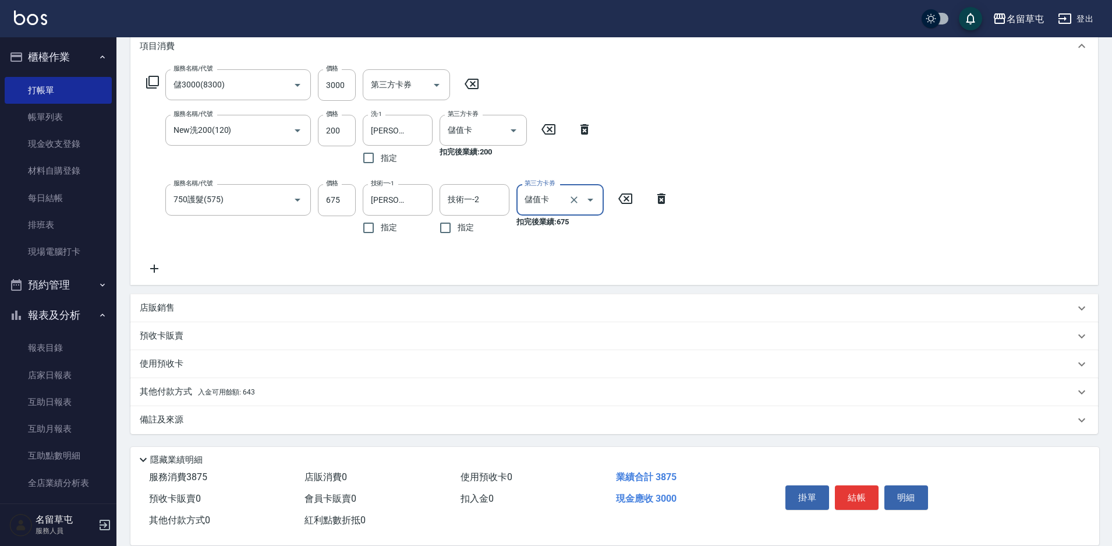
click at [155, 390] on p "其他付款方式 入金可用餘額: 643" at bounding box center [197, 392] width 115 height 13
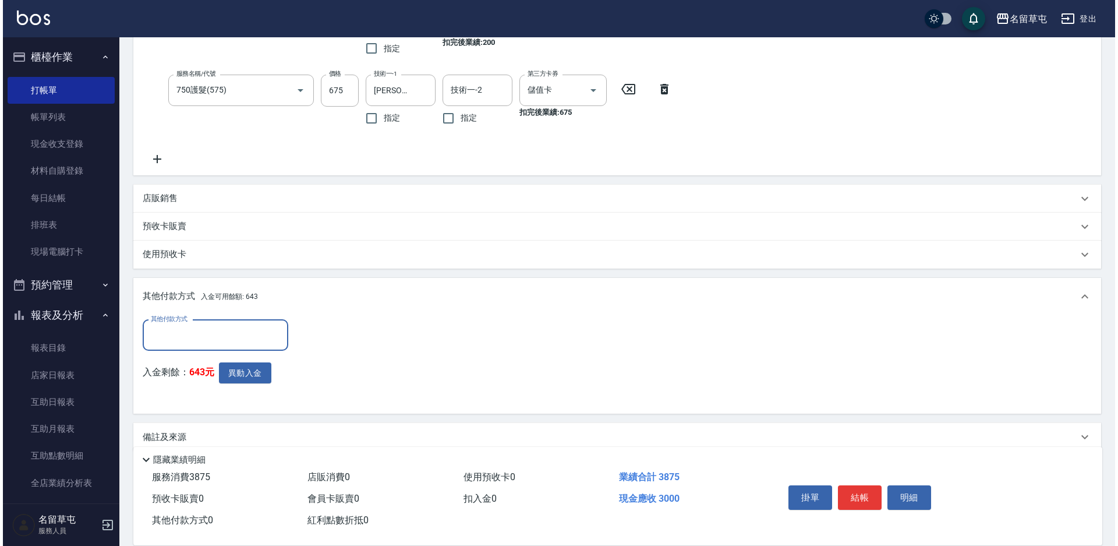
scroll to position [280, 0]
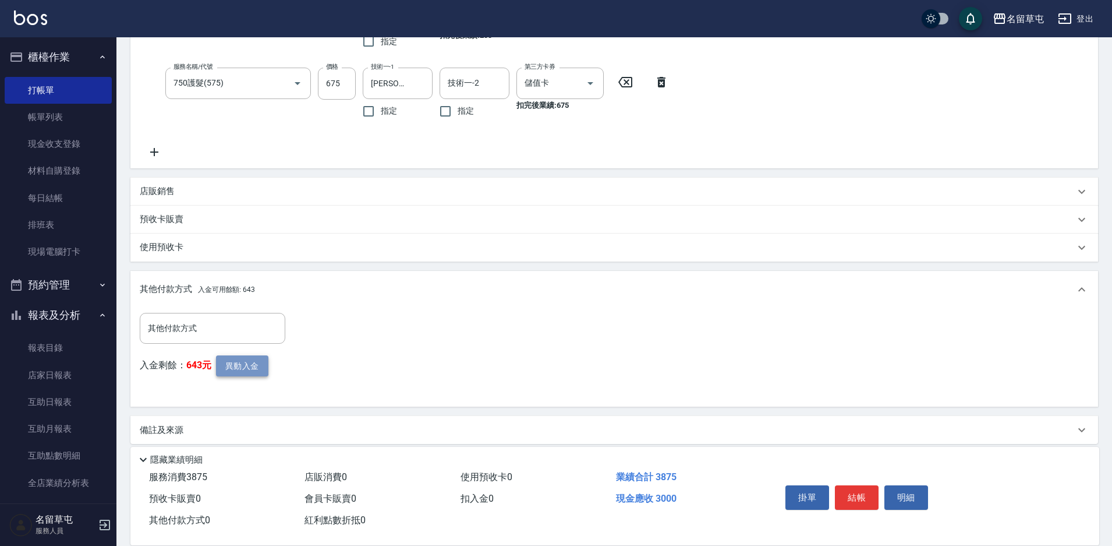
click at [248, 370] on button "異動入金" at bounding box center [242, 366] width 52 height 22
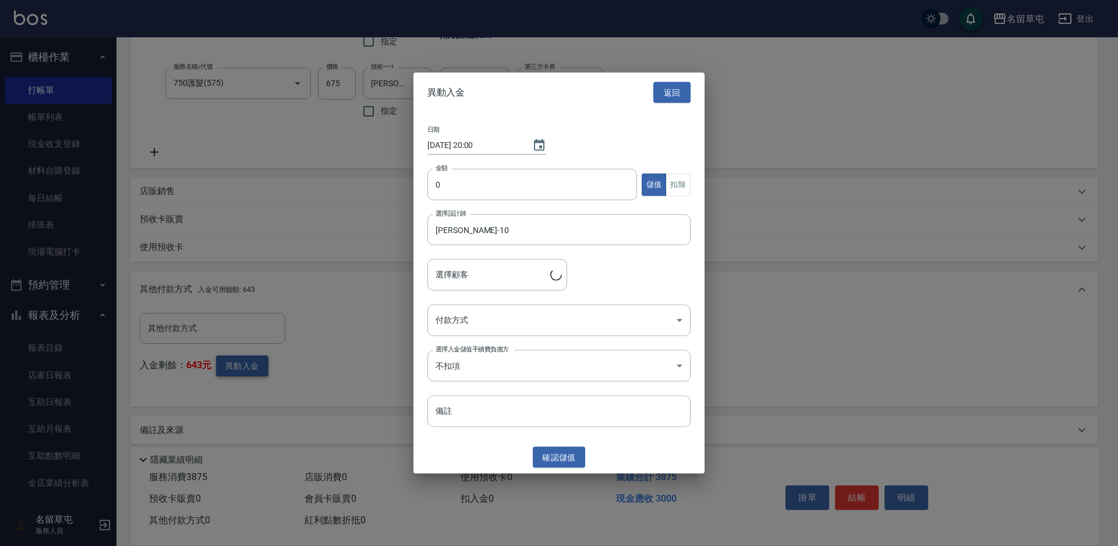
type input "[PERSON_NAME]/0919692126"
click at [466, 181] on input "0" at bounding box center [532, 184] width 210 height 31
type input "3000"
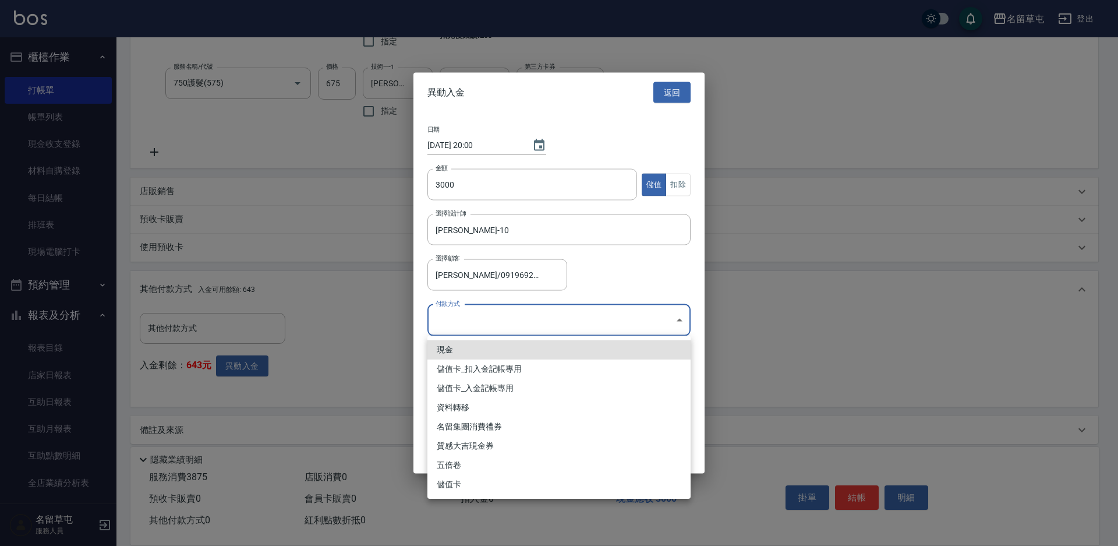
click at [457, 319] on body "名留草屯 登出 櫃檯作業 打帳單 帳單列表 現金收支登錄 材料自購登錄 每日結帳 排班表 現場電腦打卡 預約管理 預約管理 單日預約紀錄 單週預約紀錄 報表及…" at bounding box center [559, 138] width 1118 height 836
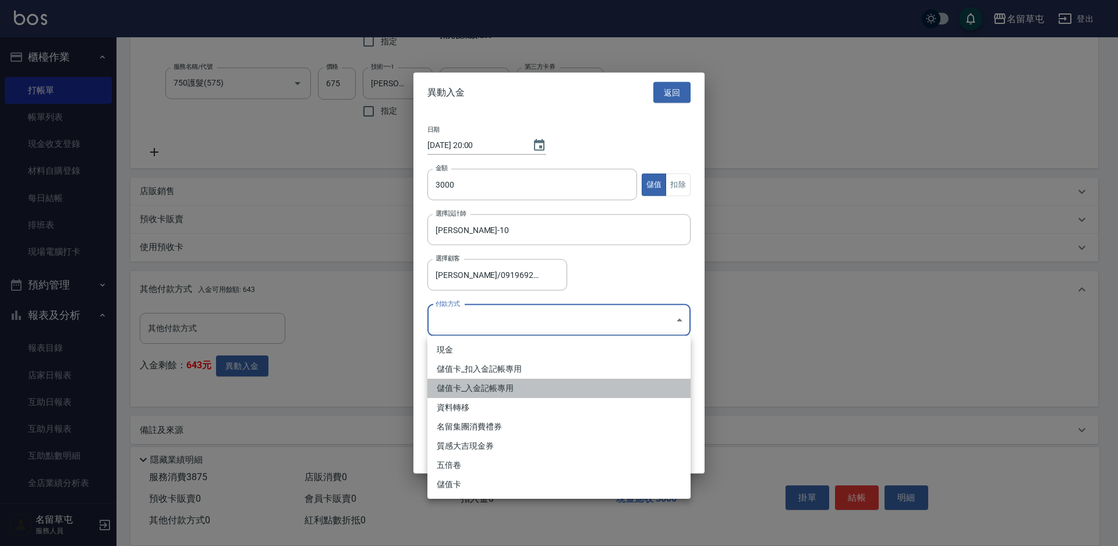
click at [464, 383] on li "儲值卡_入金記帳專用" at bounding box center [558, 388] width 263 height 19
type input "儲值卡_入金記帳專用"
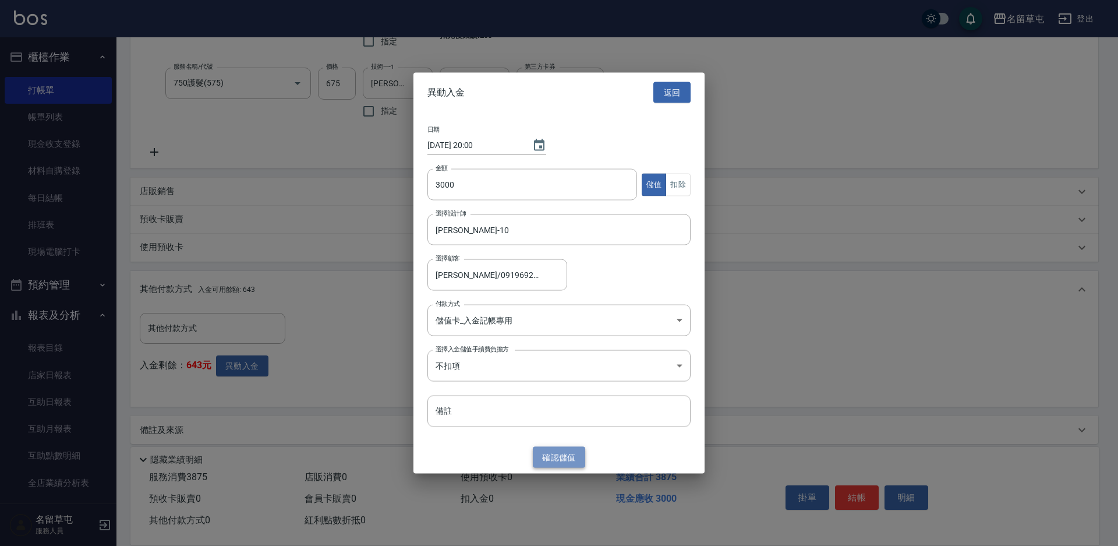
click at [579, 458] on button "確認 儲值" at bounding box center [559, 457] width 52 height 22
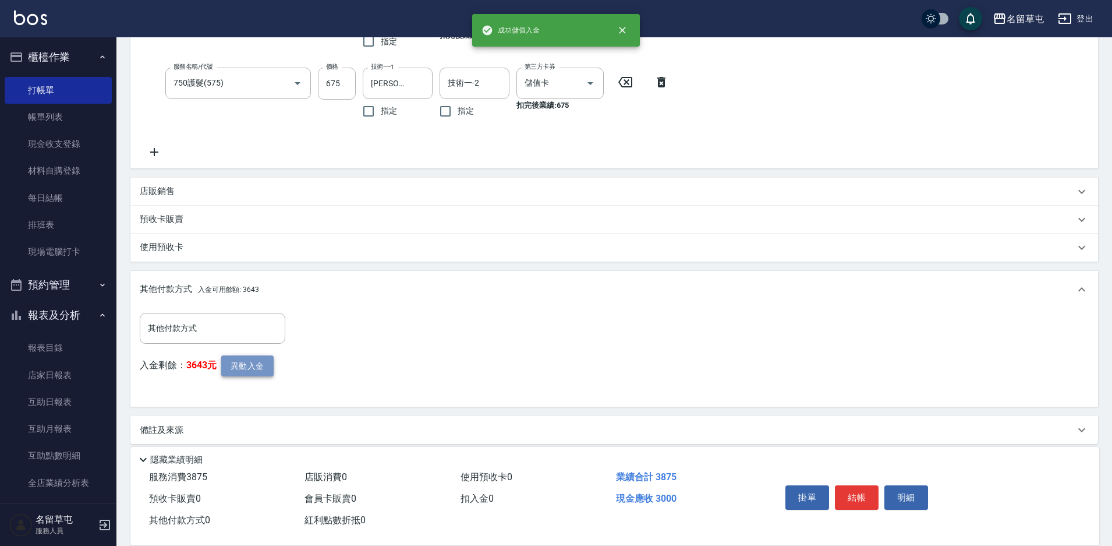
click at [232, 362] on button "異動入金" at bounding box center [247, 366] width 52 height 22
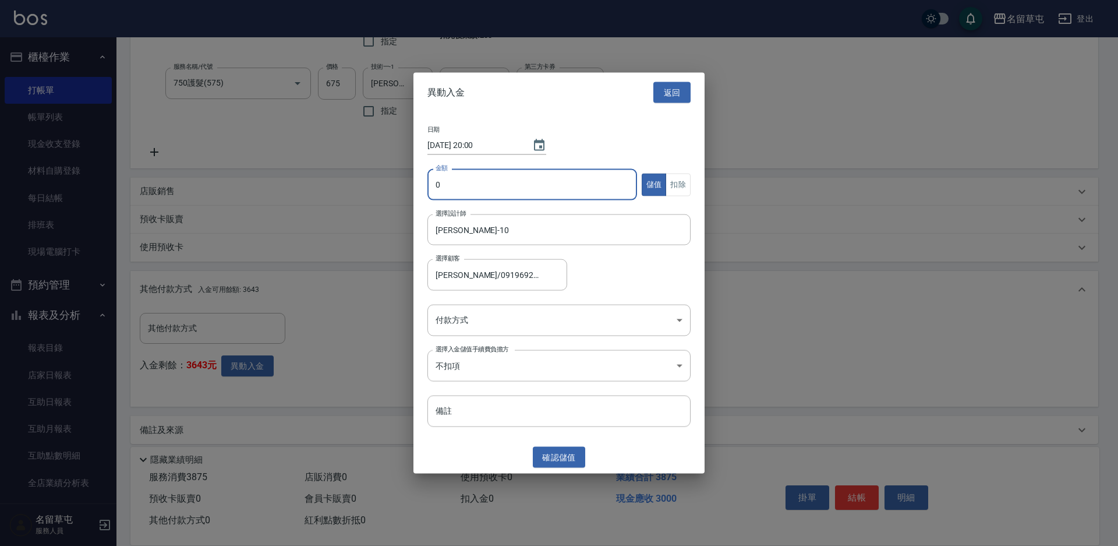
click at [455, 181] on input "0" at bounding box center [532, 184] width 210 height 31
type input "875"
click at [677, 184] on button "扣除" at bounding box center [678, 184] width 25 height 23
click at [528, 309] on body "名留草屯 登出 櫃檯作業 打帳單 帳單列表 現金收支登錄 材料自購登錄 每日結帳 排班表 現場電腦打卡 預約管理 預約管理 單日預約紀錄 單週預約紀錄 報表及…" at bounding box center [559, 138] width 1118 height 836
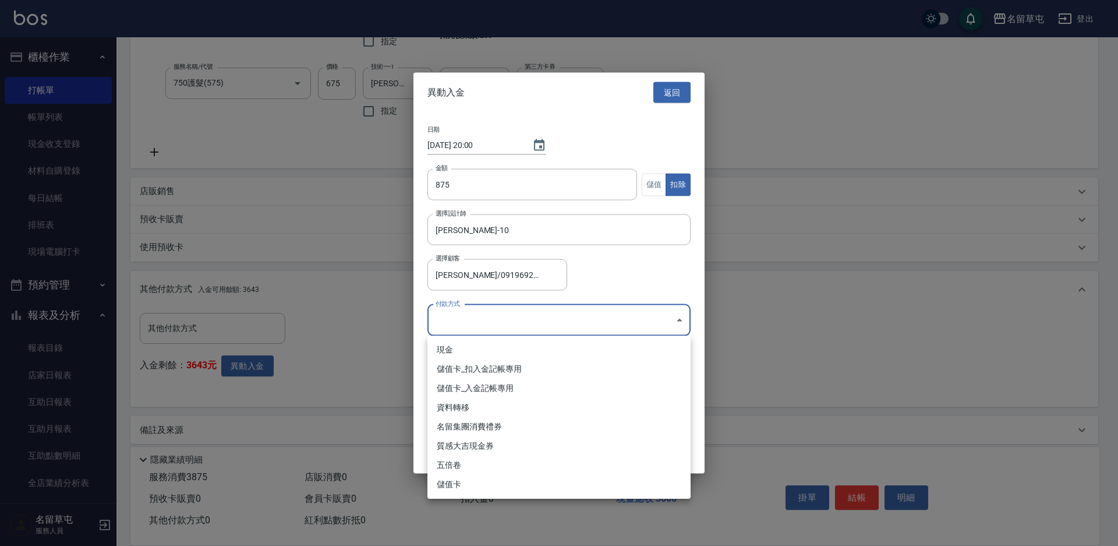
click at [489, 366] on li "儲值卡_扣入金記帳專用" at bounding box center [558, 368] width 263 height 19
type input "儲值卡_扣入金記帳專用"
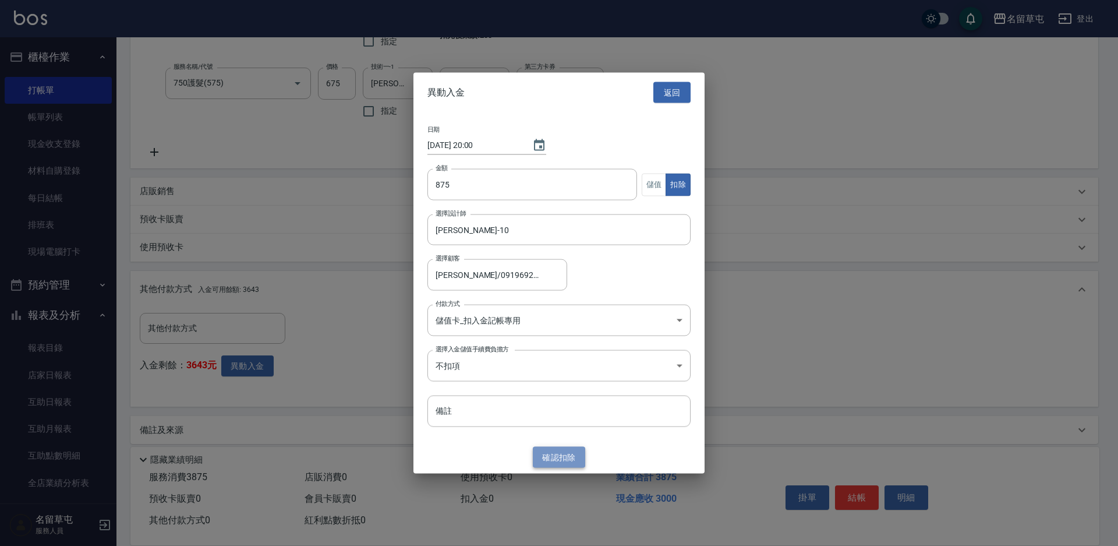
click at [565, 454] on button "確認 扣除" at bounding box center [559, 457] width 52 height 22
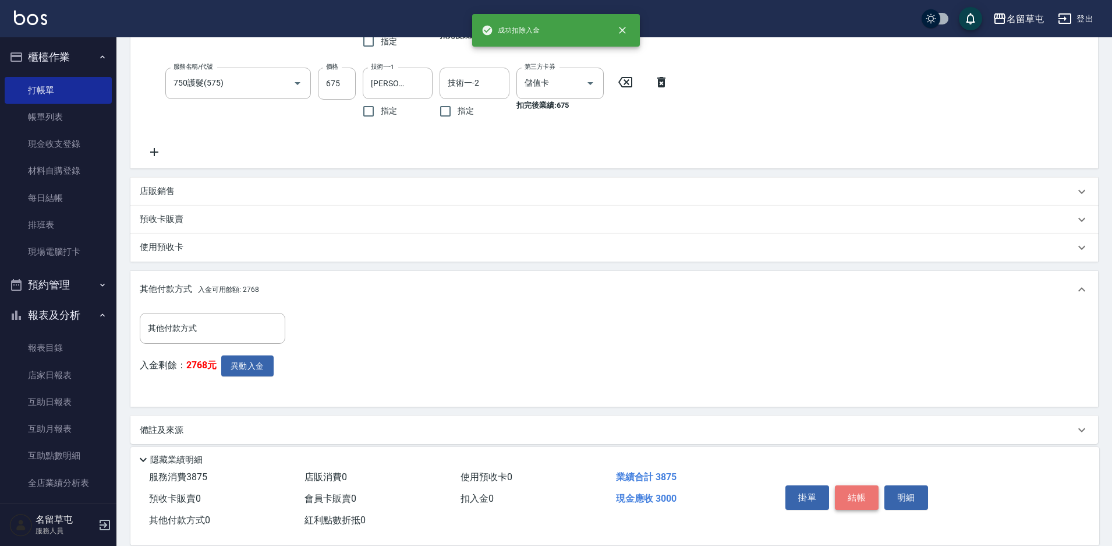
click at [861, 494] on button "結帳" at bounding box center [857, 497] width 44 height 24
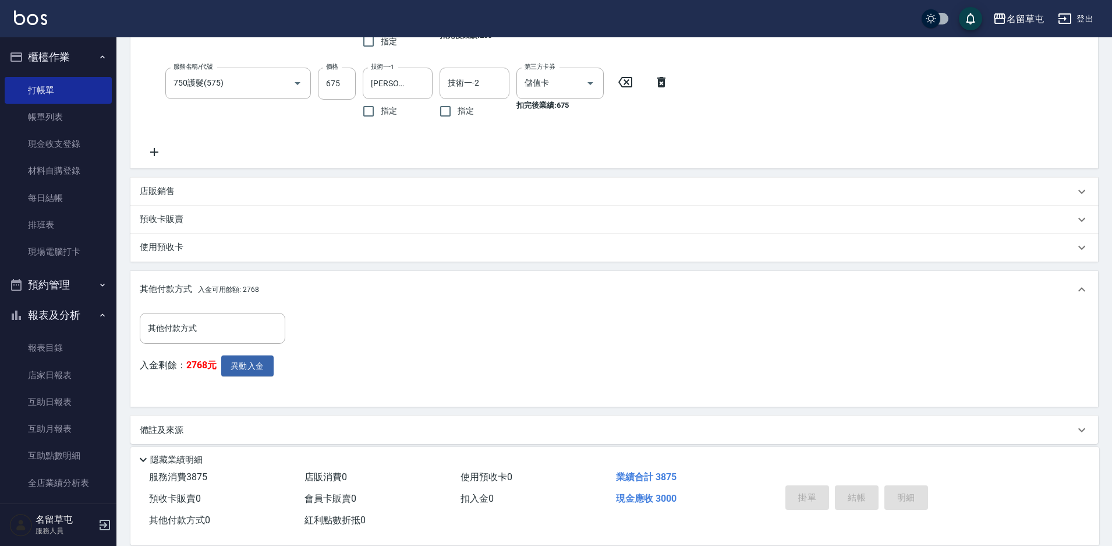
type input "[DATE] 20:00"
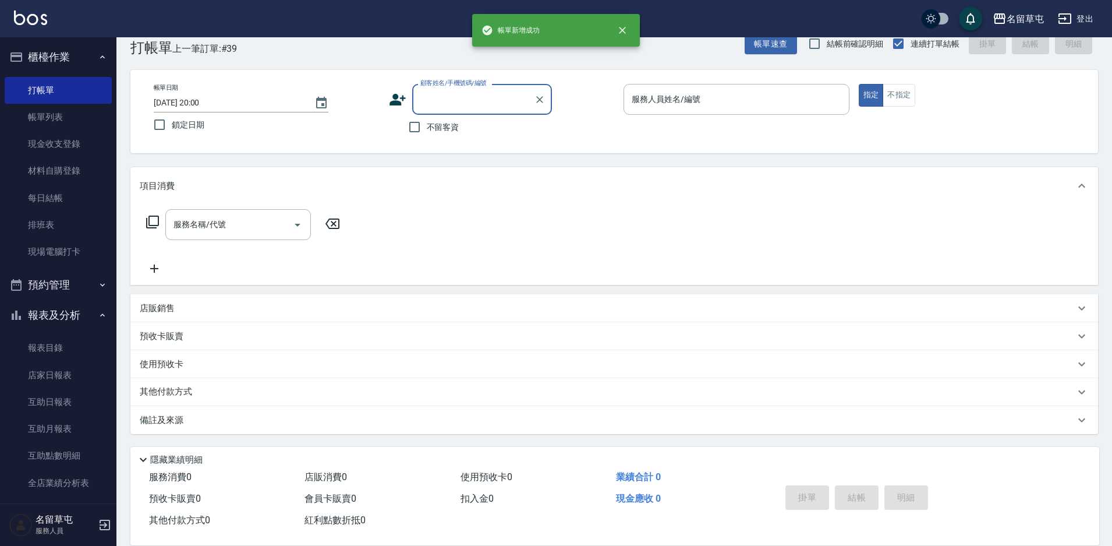
scroll to position [0, 0]
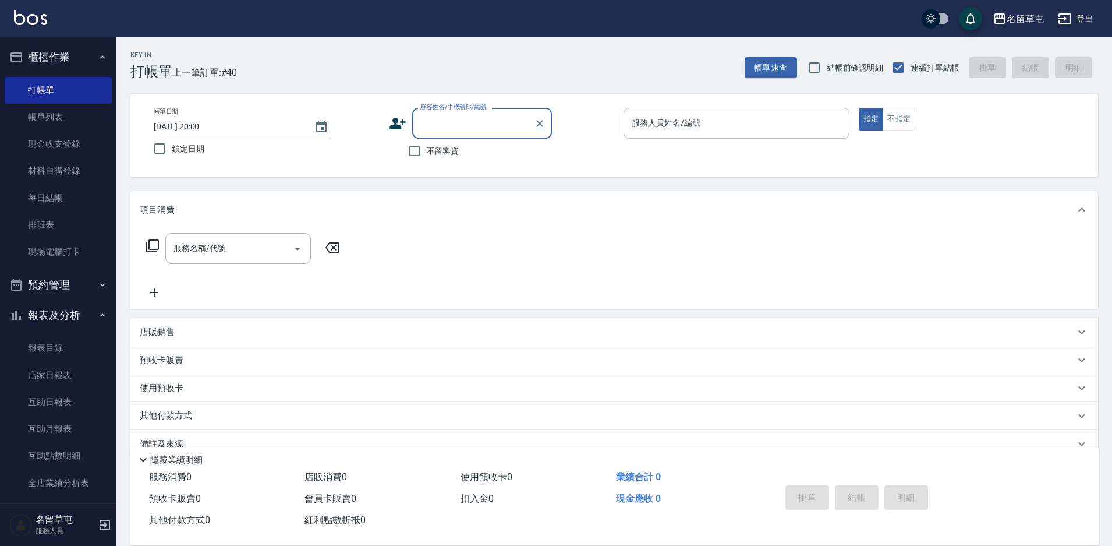
click at [431, 156] on span "不留客資" at bounding box center [443, 151] width 33 height 12
click at [427, 156] on input "不留客資" at bounding box center [414, 151] width 24 height 24
checkbox input "true"
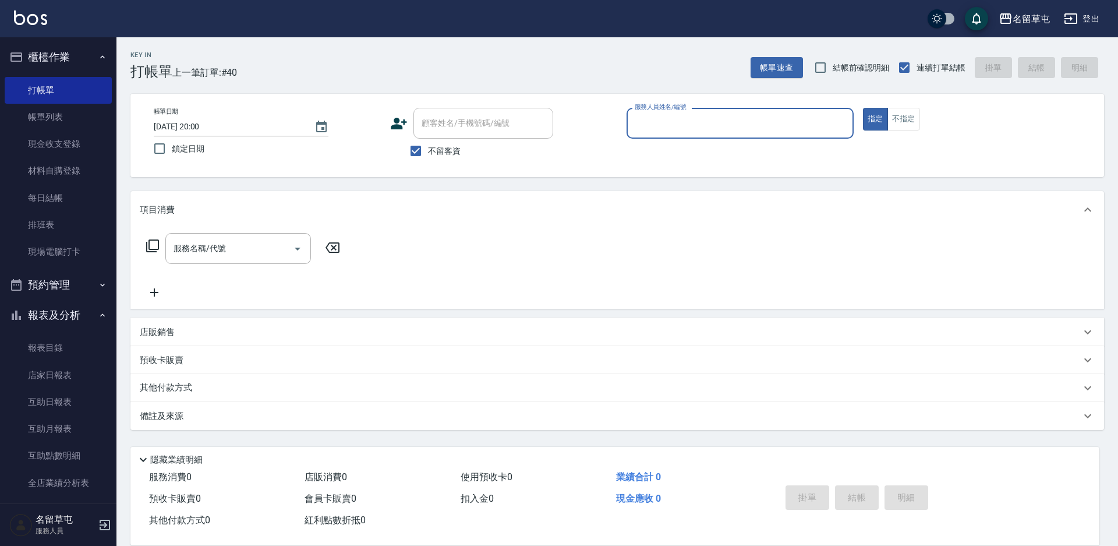
click at [738, 125] on input "服務人員姓名/編號" at bounding box center [740, 123] width 217 height 20
type input "[PERSON_NAME]-10"
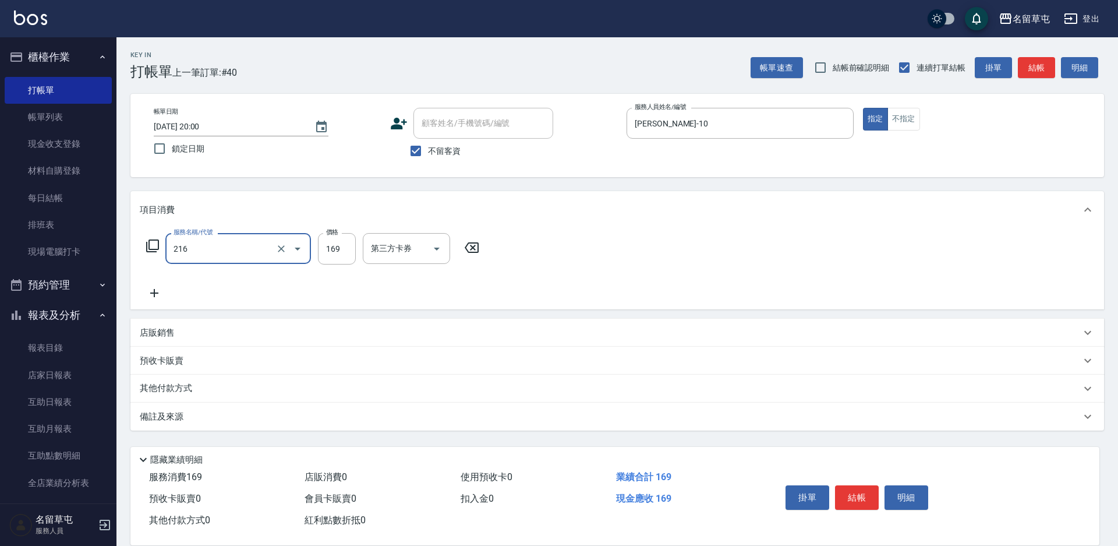
type input "剪髮169(216)"
type input "100"
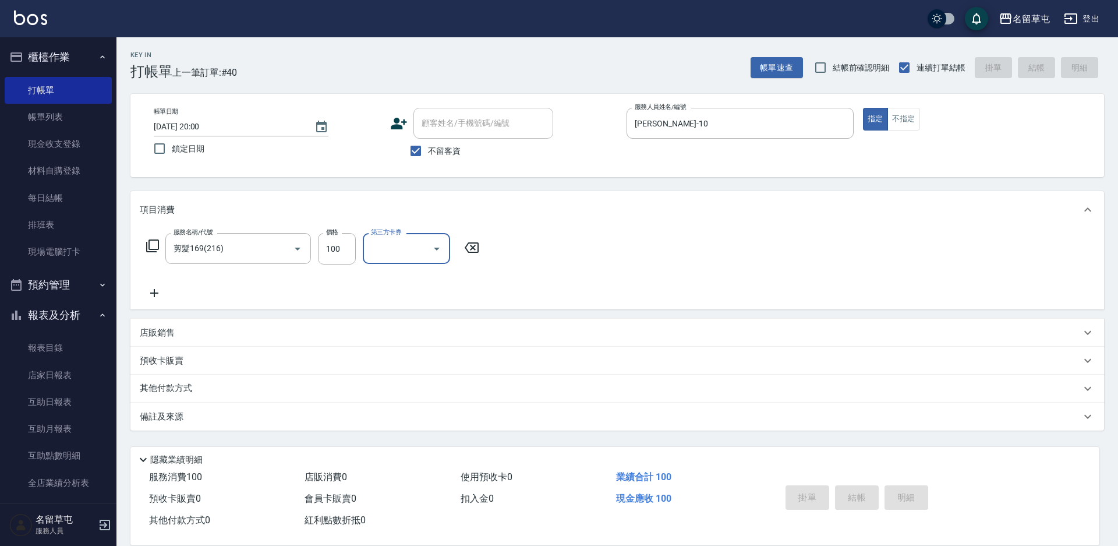
type input "[DATE] 20:01"
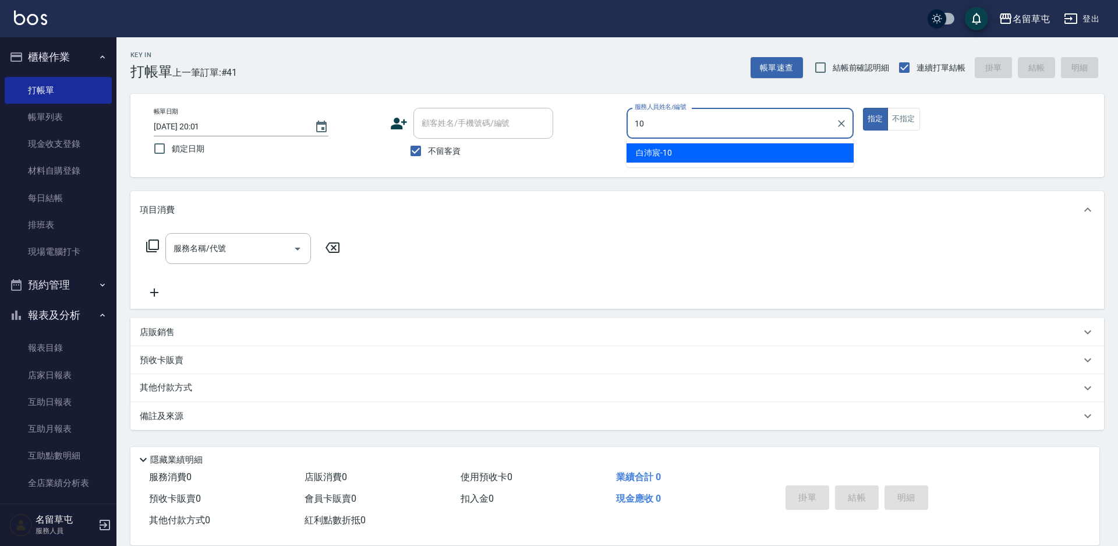
type input "[PERSON_NAME]-10"
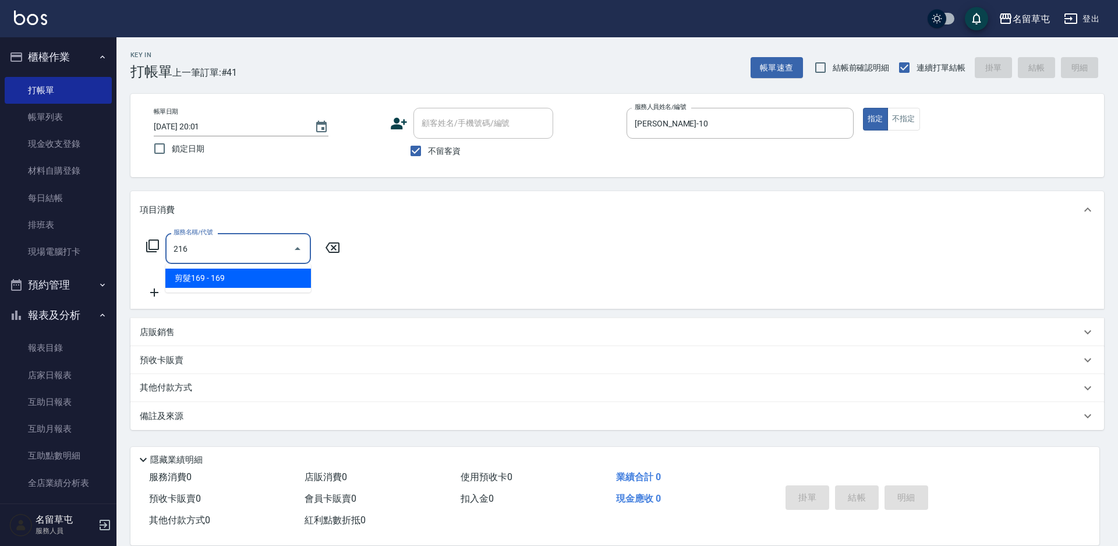
type input "剪髮169(216)"
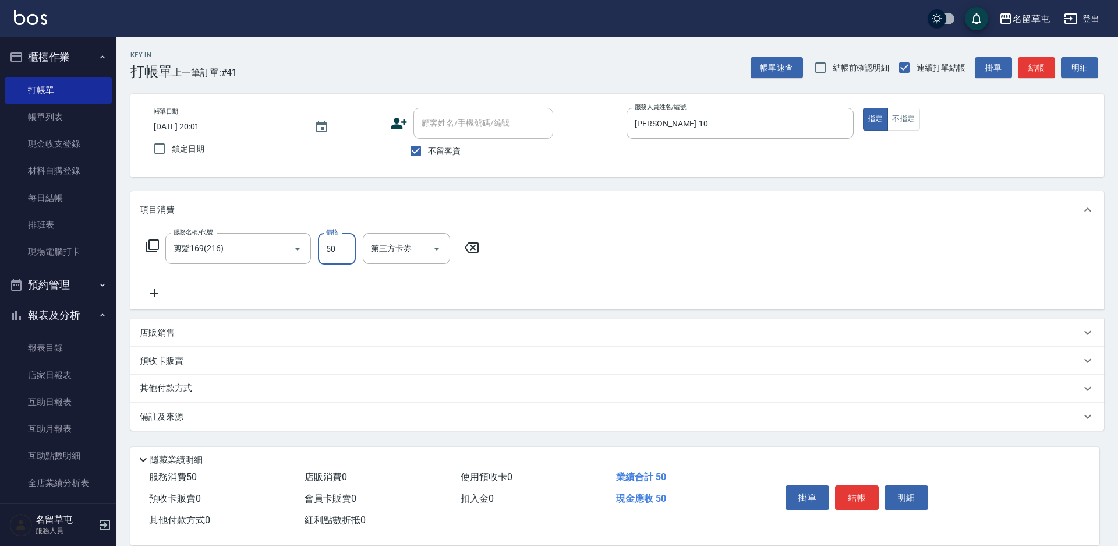
type input "50"
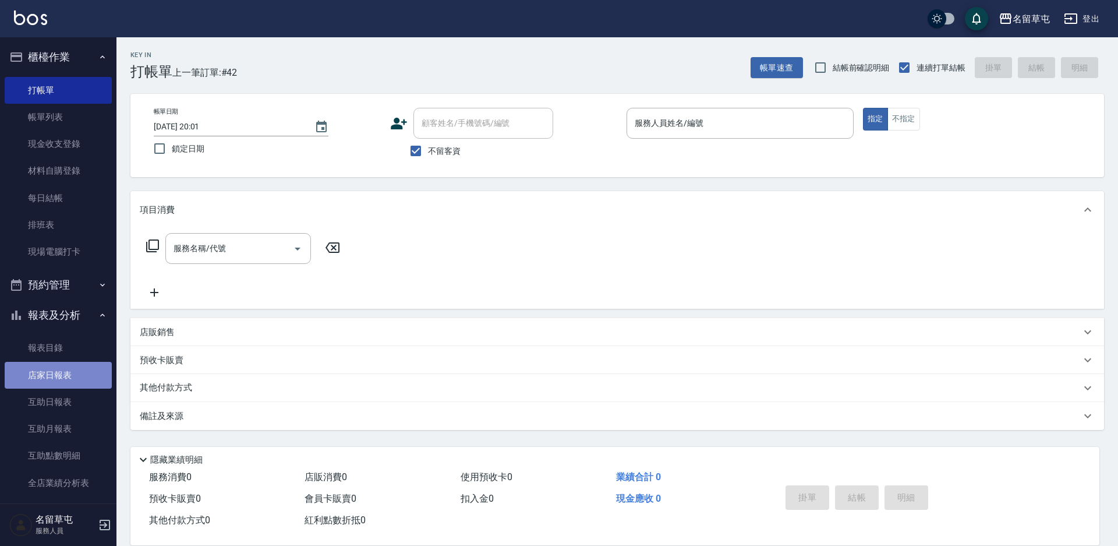
click at [65, 367] on link "店家日報表" at bounding box center [58, 375] width 107 height 27
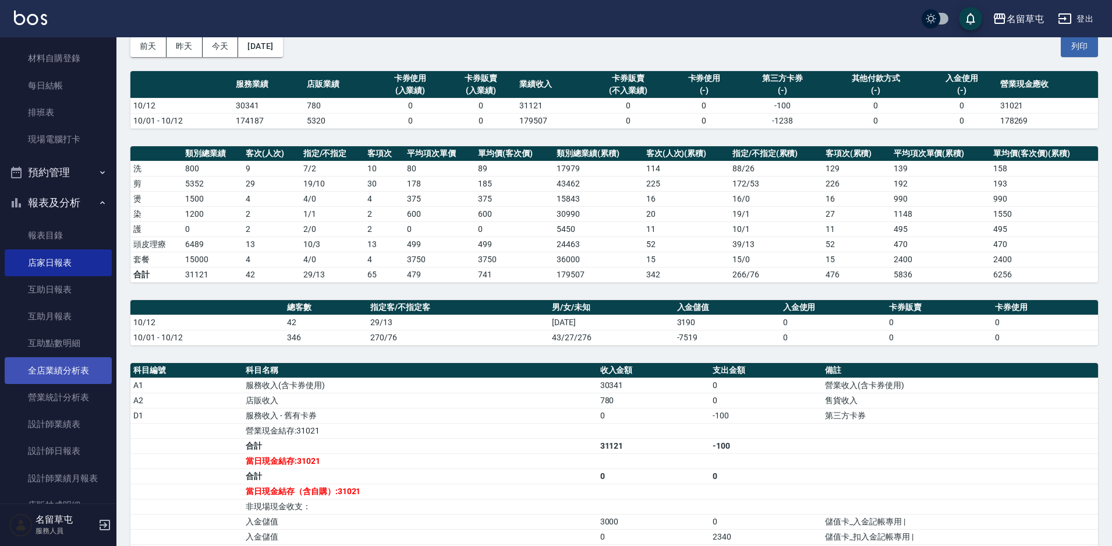
scroll to position [116, 0]
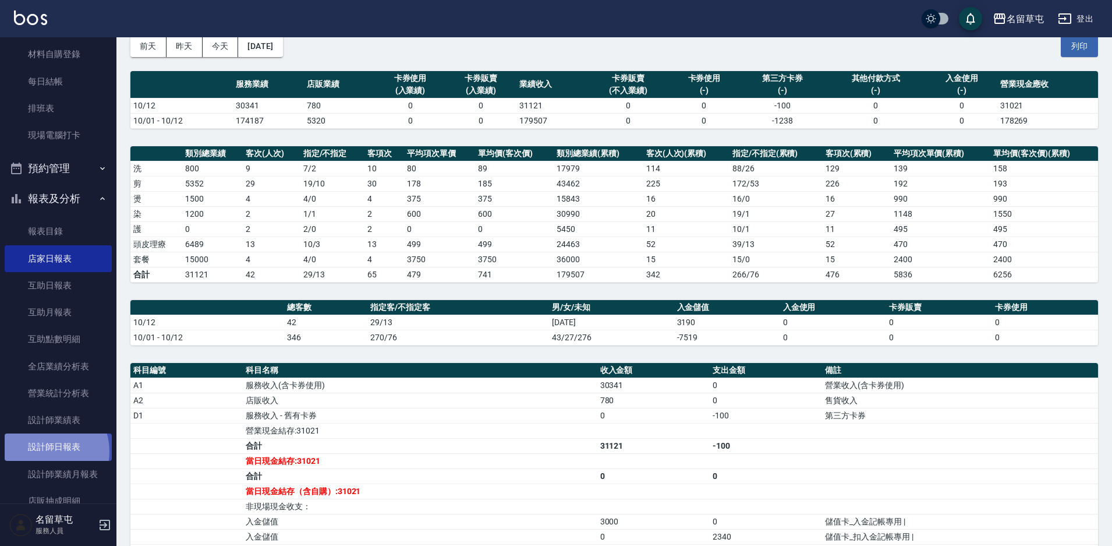
click at [45, 451] on link "設計師日報表" at bounding box center [58, 446] width 107 height 27
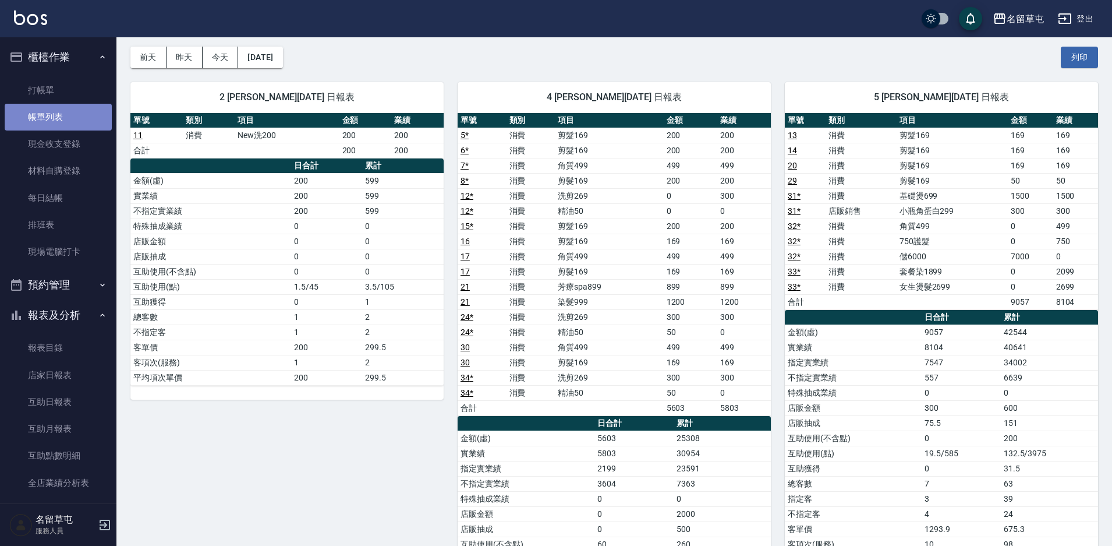
click at [58, 130] on link "帳單列表" at bounding box center [58, 117] width 107 height 27
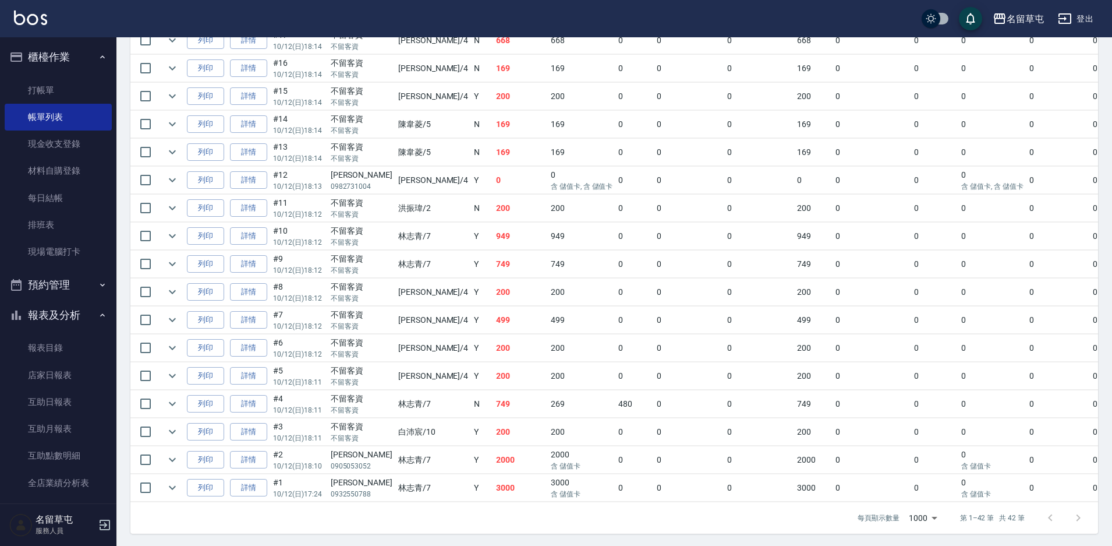
scroll to position [1034, 0]
click at [54, 382] on link "店家日報表" at bounding box center [58, 375] width 107 height 27
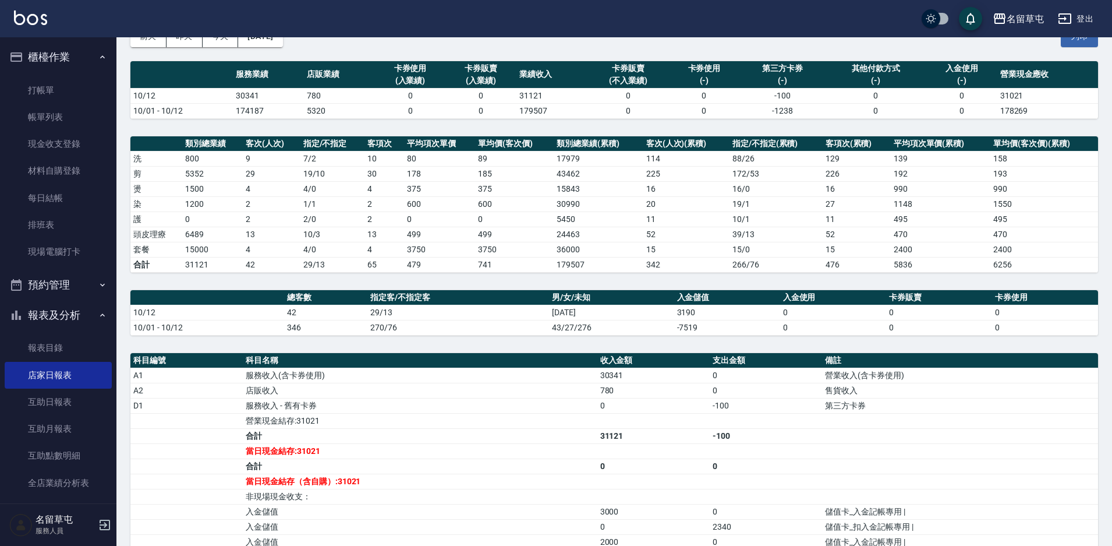
scroll to position [175, 0]
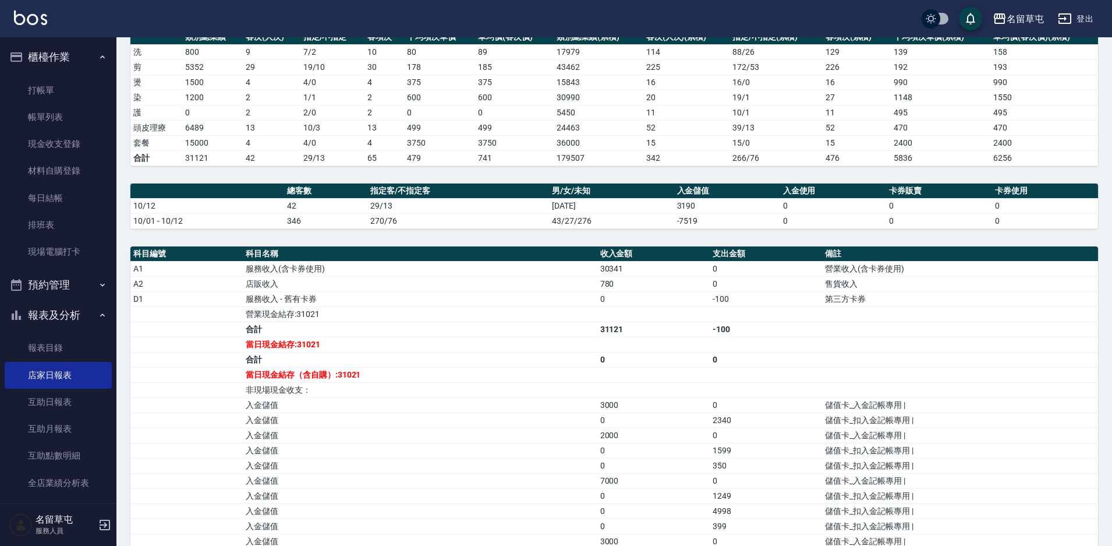
drag, startPoint x: 973, startPoint y: 437, endPoint x: 906, endPoint y: 432, distance: 66.6
click at [906, 432] on td "儲值卡_入金記帳專用 |" at bounding box center [960, 434] width 276 height 15
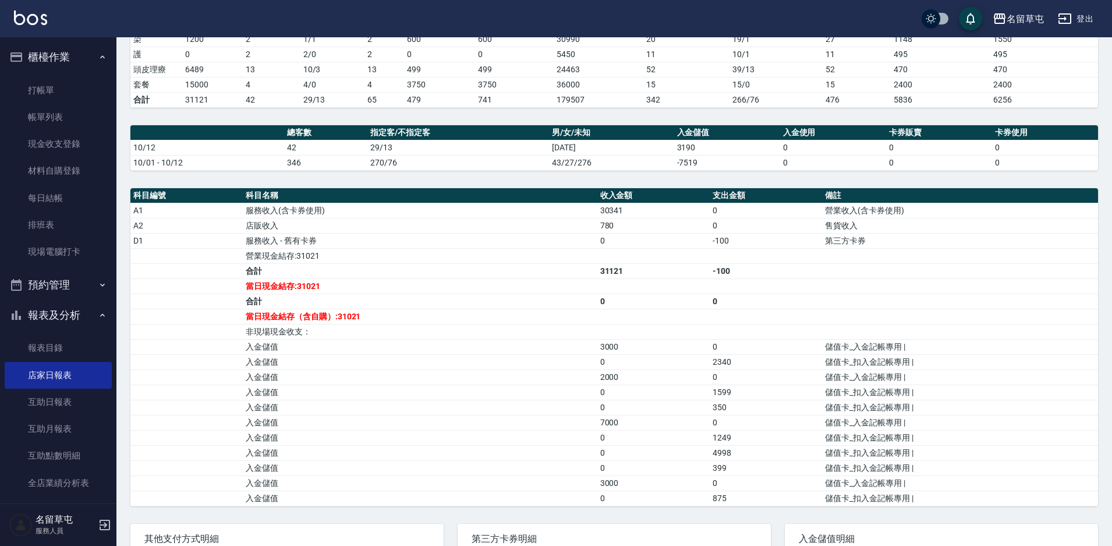
scroll to position [376, 0]
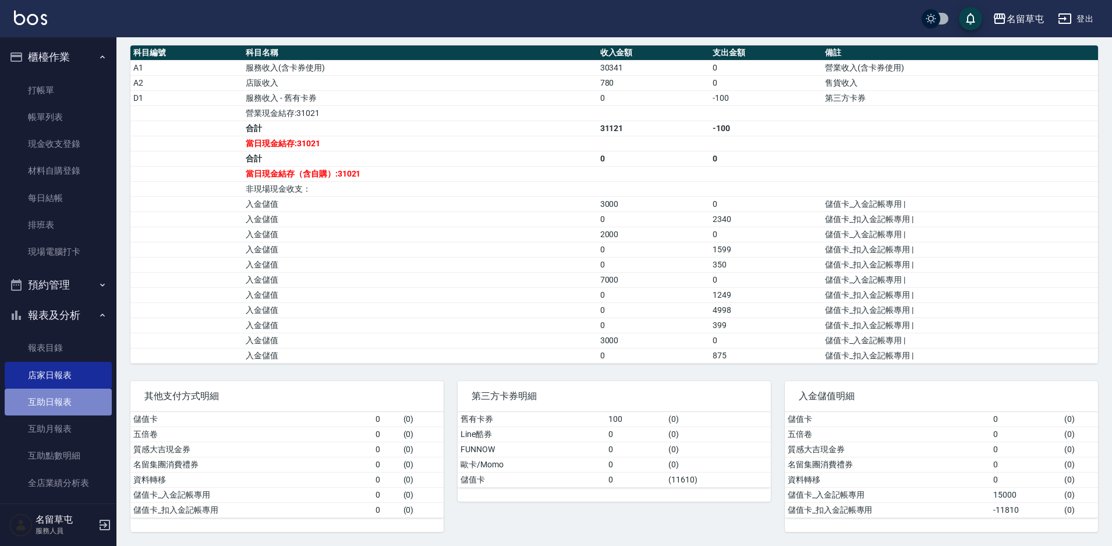
click at [62, 393] on link "互助日報表" at bounding box center [58, 401] width 107 height 27
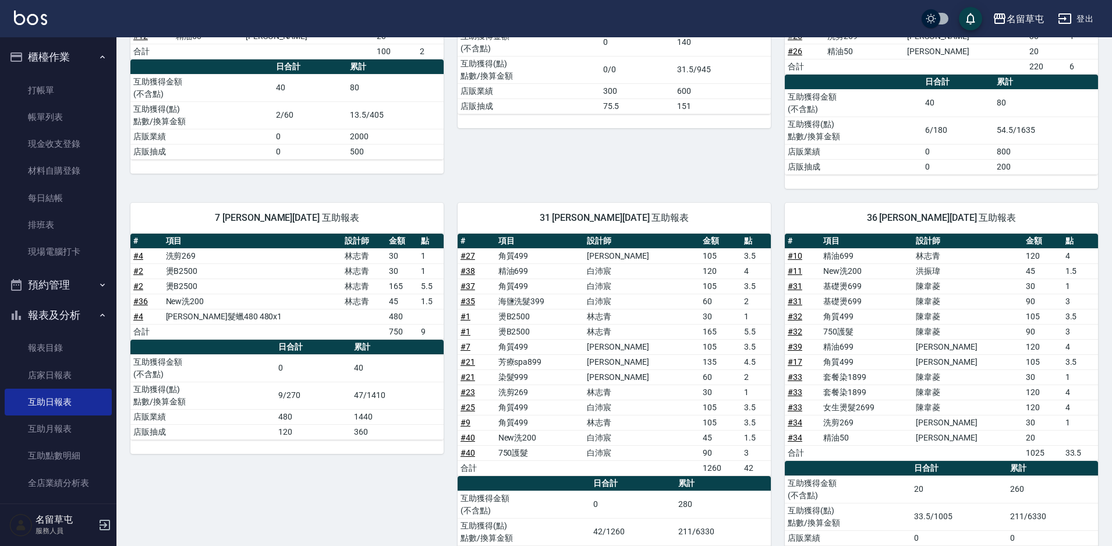
scroll to position [292, 0]
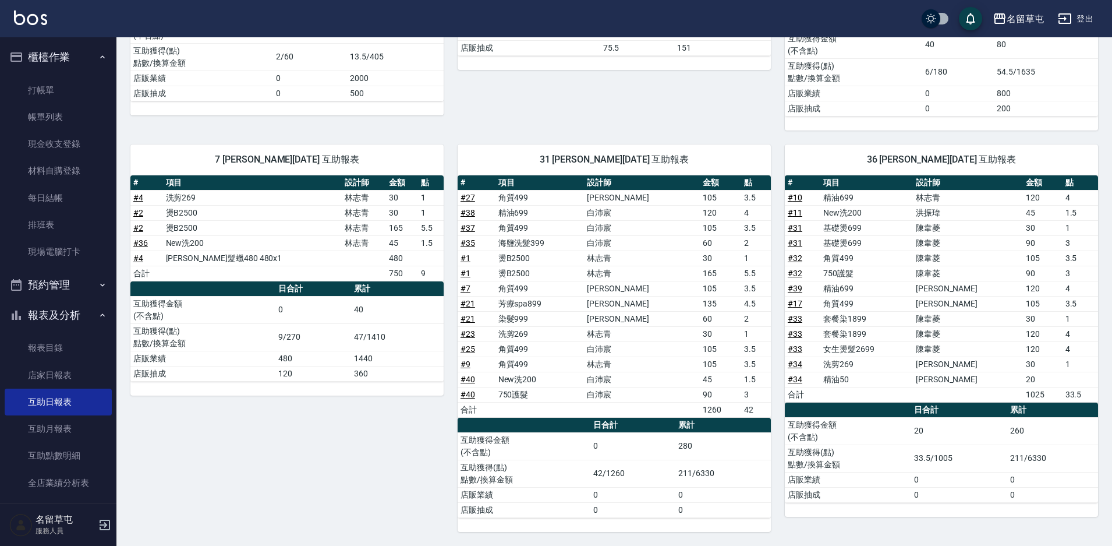
drag, startPoint x: 722, startPoint y: 386, endPoint x: 738, endPoint y: 483, distance: 99.2
click at [738, 483] on td "211/6330" at bounding box center [724, 472] width 96 height 27
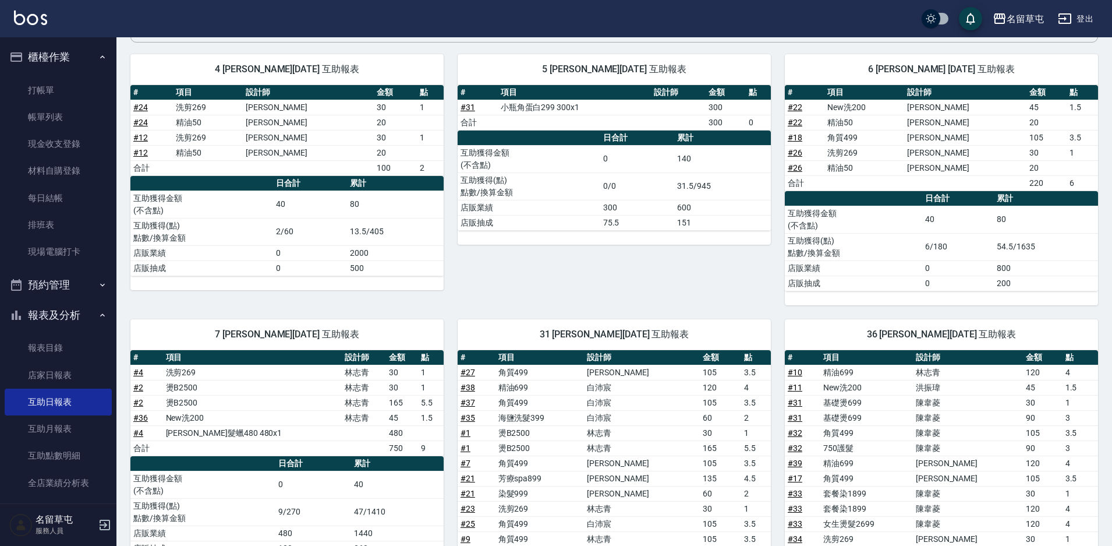
scroll to position [0, 0]
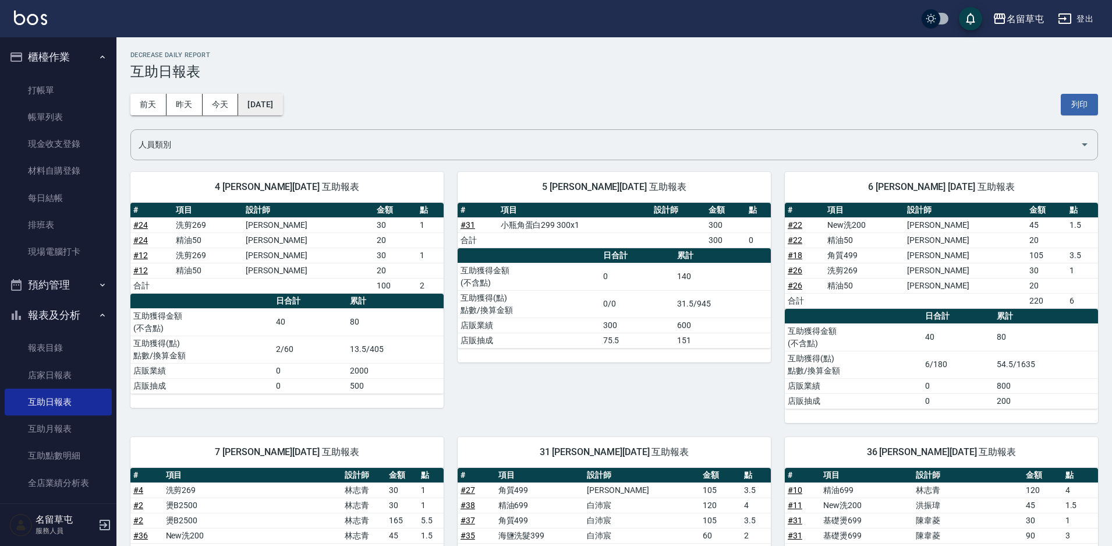
click at [282, 104] on button "[DATE]" at bounding box center [260, 105] width 44 height 22
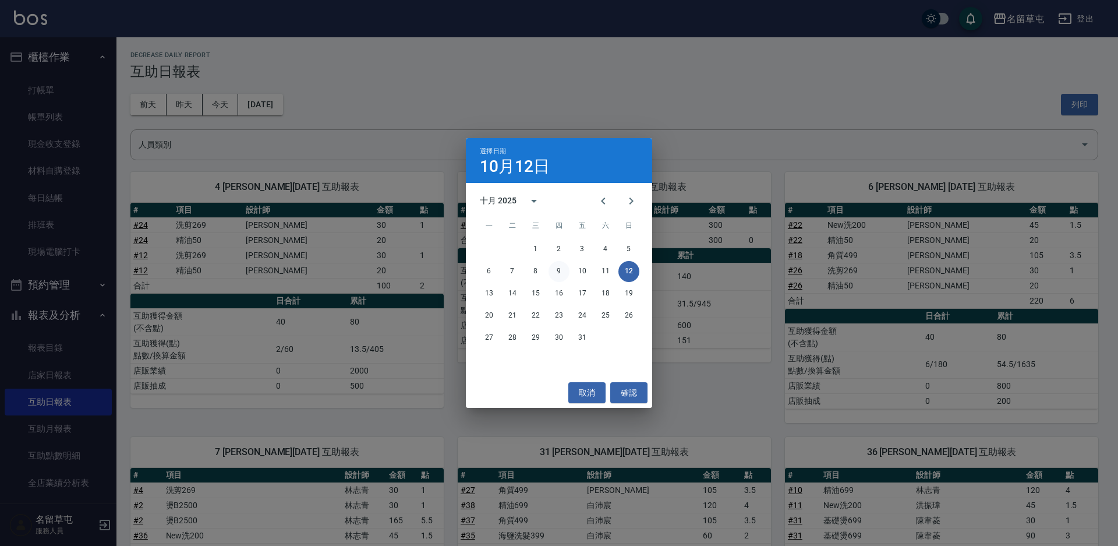
click at [561, 270] on button "9" at bounding box center [559, 271] width 21 height 21
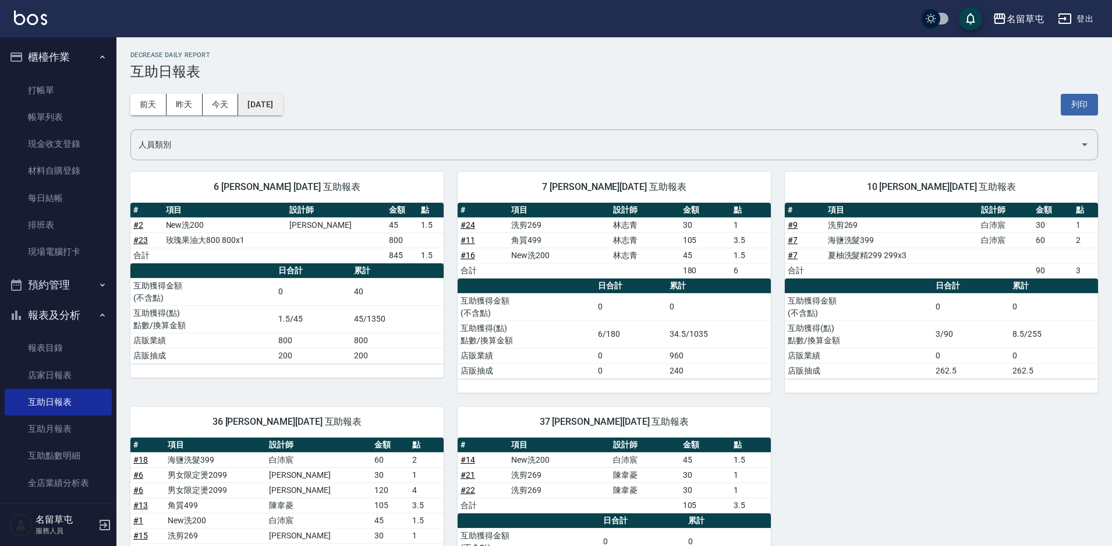
click at [282, 106] on button "[DATE]" at bounding box center [260, 105] width 44 height 22
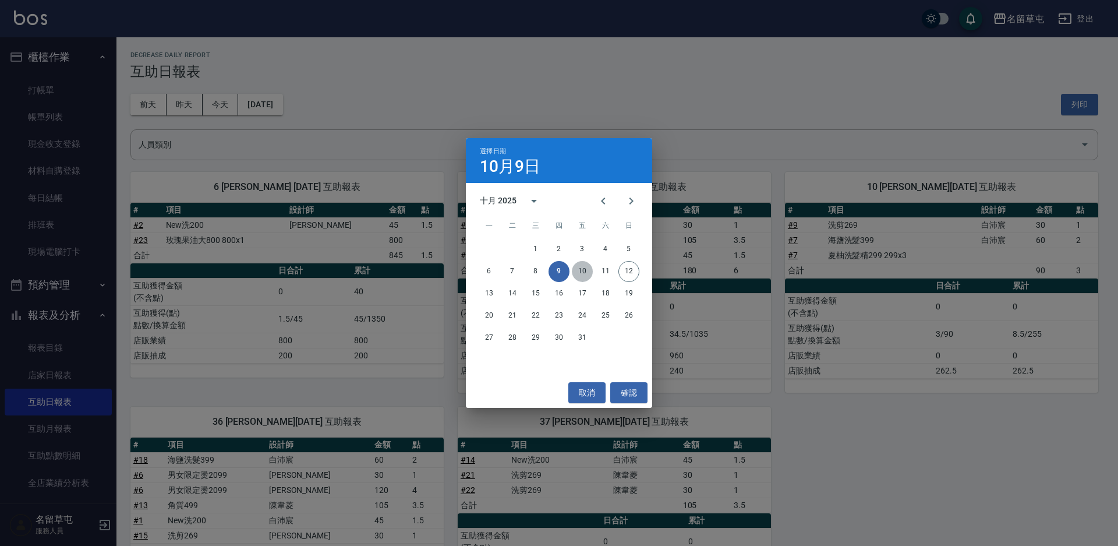
click at [589, 268] on button "10" at bounding box center [582, 271] width 21 height 21
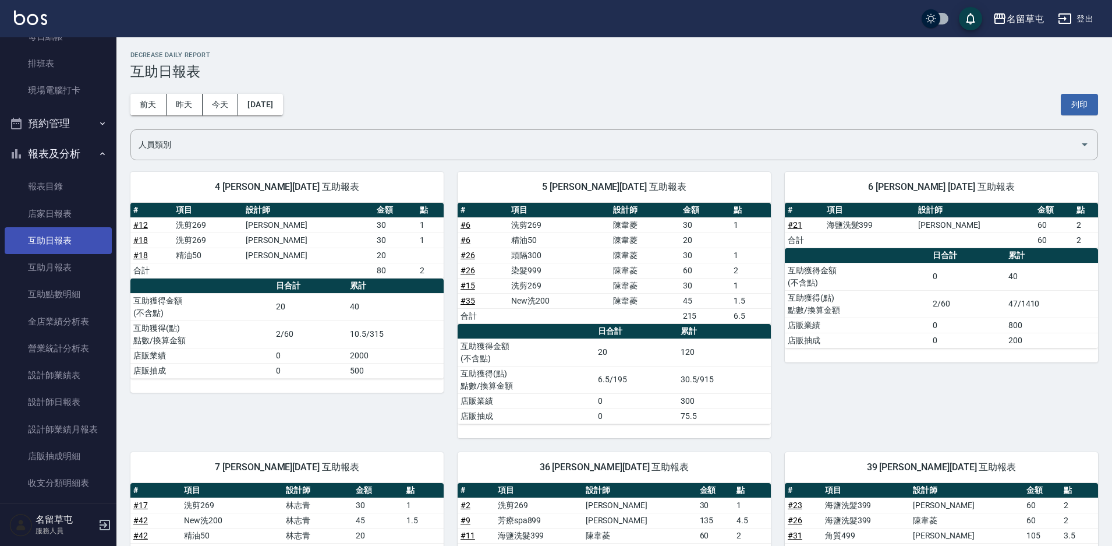
scroll to position [175, 0]
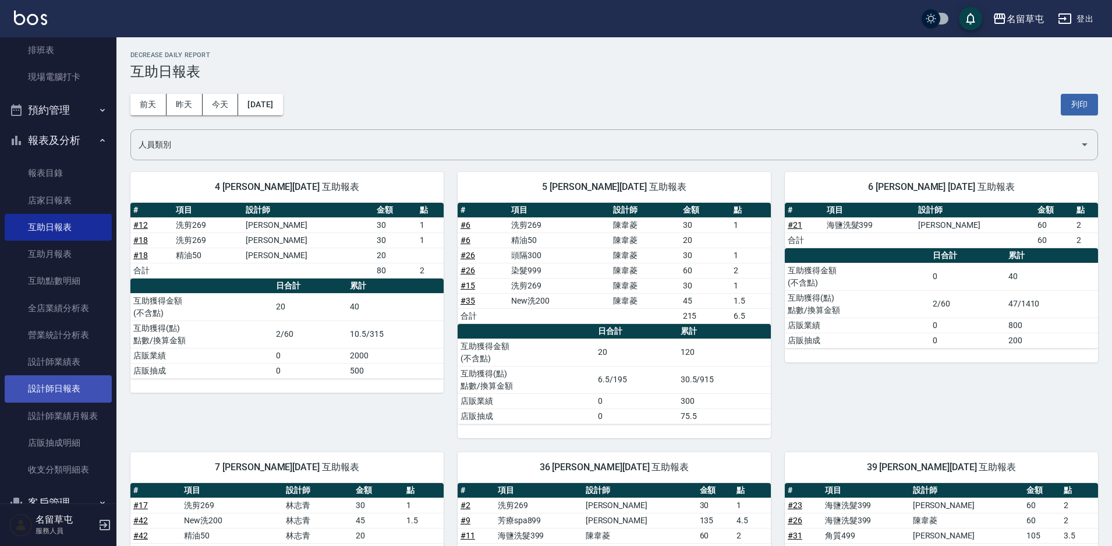
click at [70, 386] on link "設計師日報表" at bounding box center [58, 388] width 107 height 27
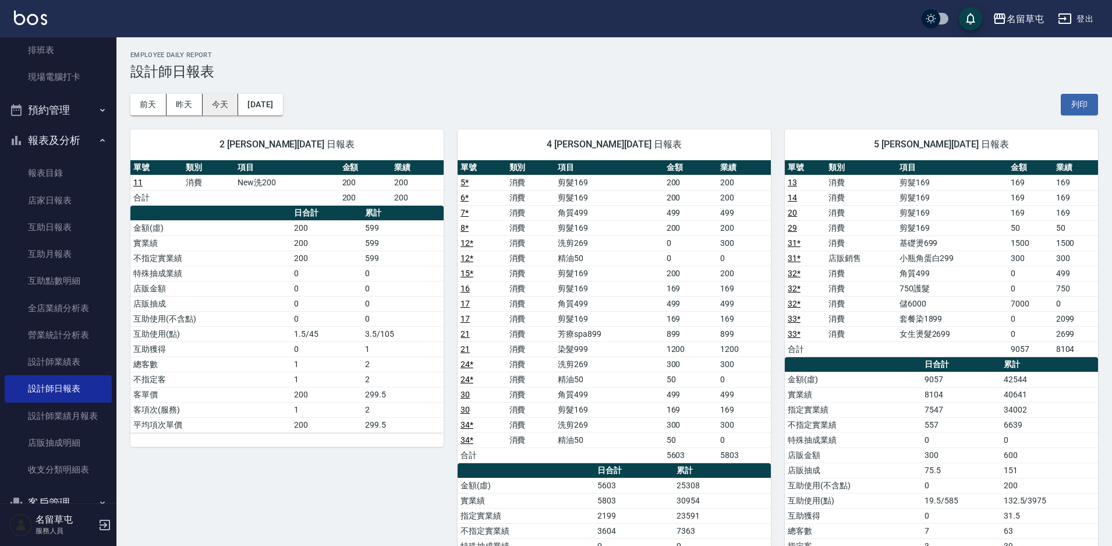
click at [227, 101] on button "今天" at bounding box center [221, 105] width 36 height 22
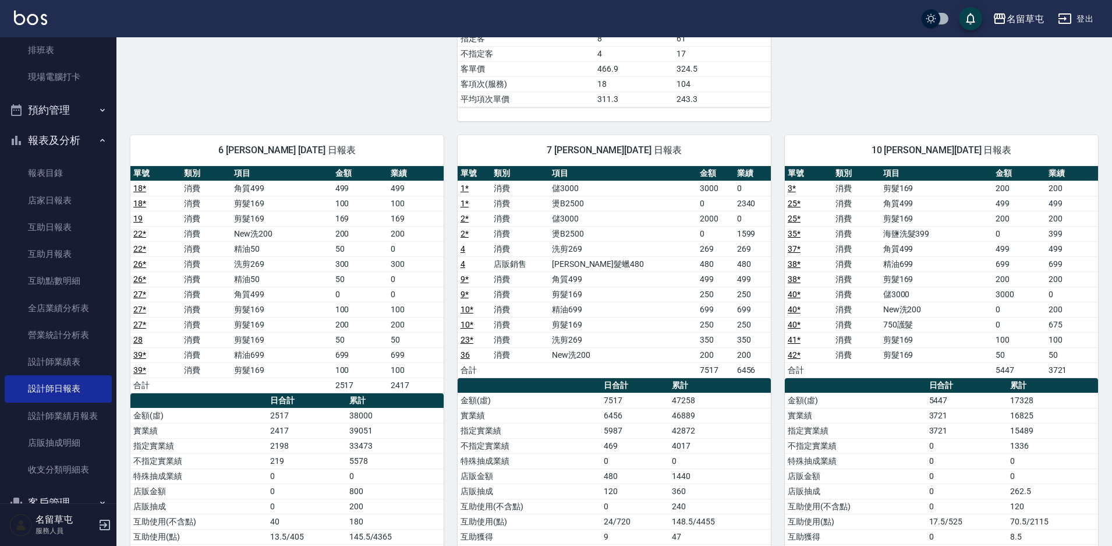
scroll to position [641, 0]
